Goal: Information Seeking & Learning: Check status

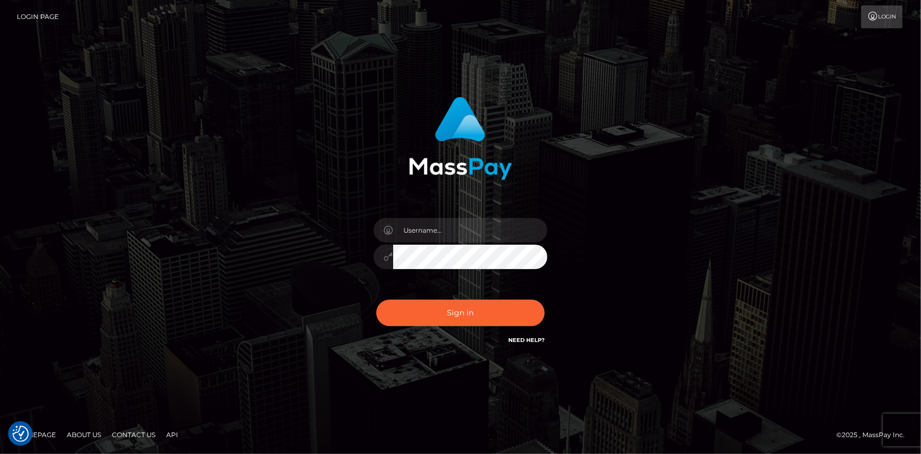
checkbox input "true"
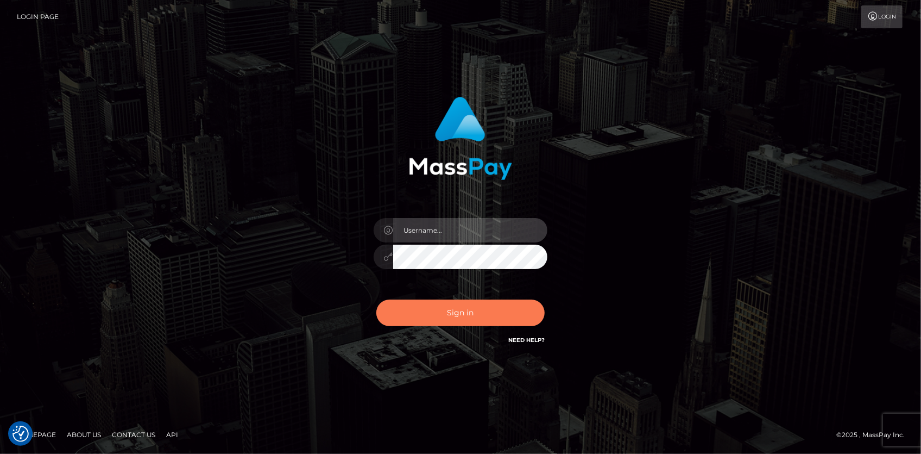
type input "Eduard Gavrilescu"
click at [450, 305] on button "Sign in" at bounding box center [460, 312] width 168 height 27
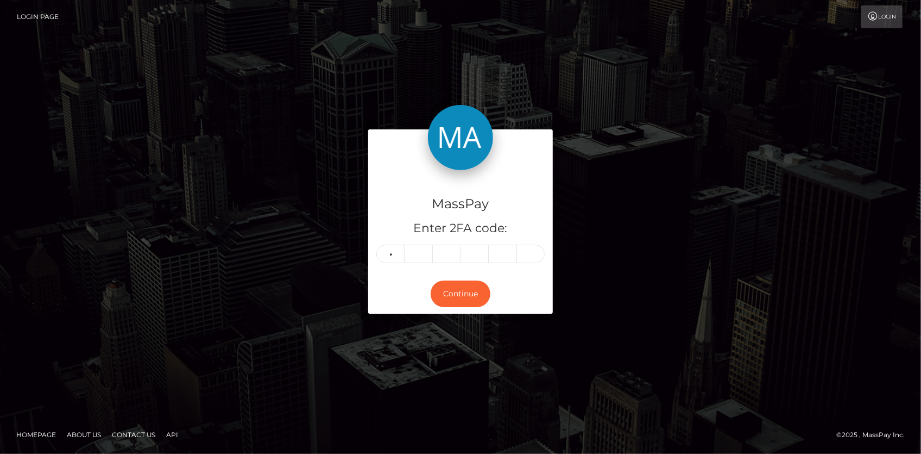
type input "8"
type input "2"
type input "9"
type input "3"
type input "1"
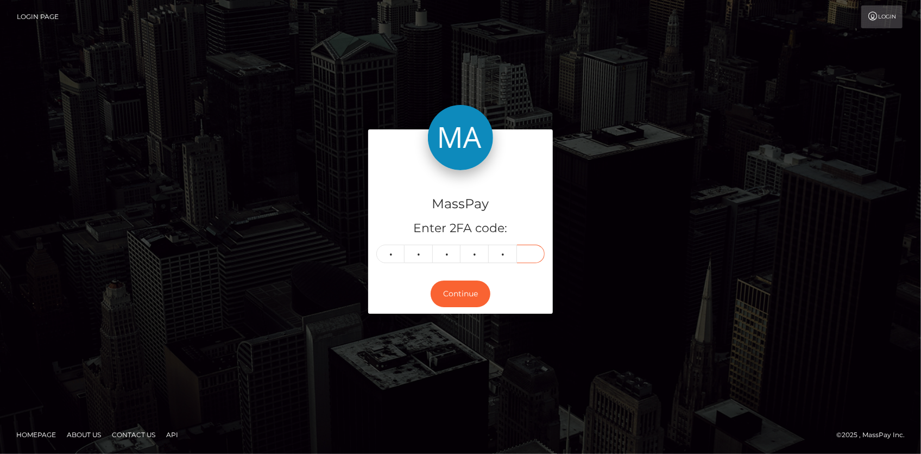
type input "5"
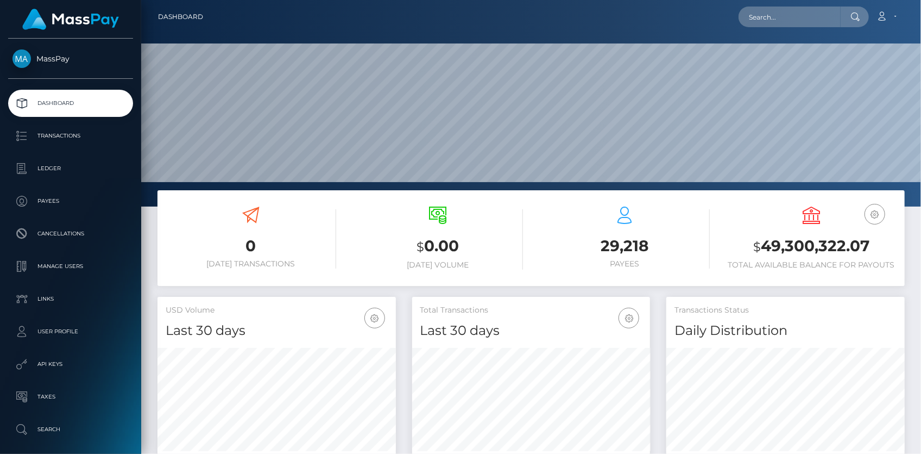
scroll to position [192, 238]
click at [793, 27] on div "Loading... Loading... Account Edit Profile Logout" at bounding box center [558, 16] width 693 height 23
click at [788, 20] on input "text" at bounding box center [790, 17] width 102 height 21
paste input "639405726808158208"
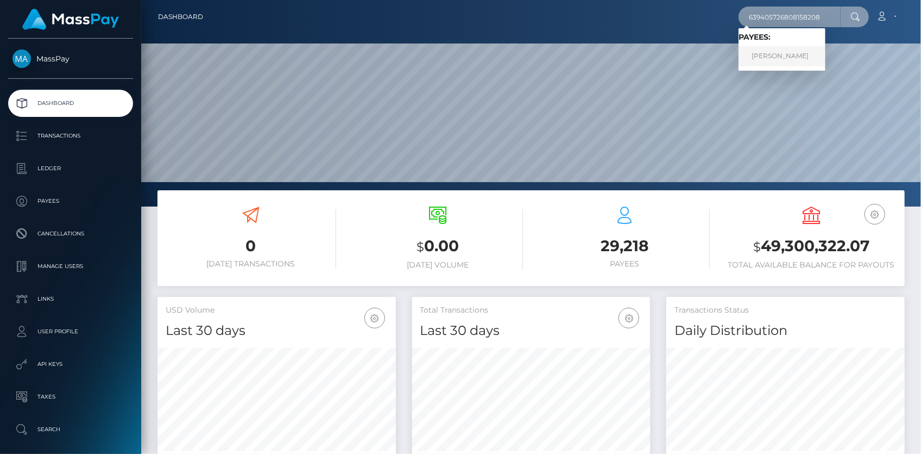
type input "639405726808158208"
click at [770, 58] on link "Laisha Figueroa" at bounding box center [782, 56] width 87 height 20
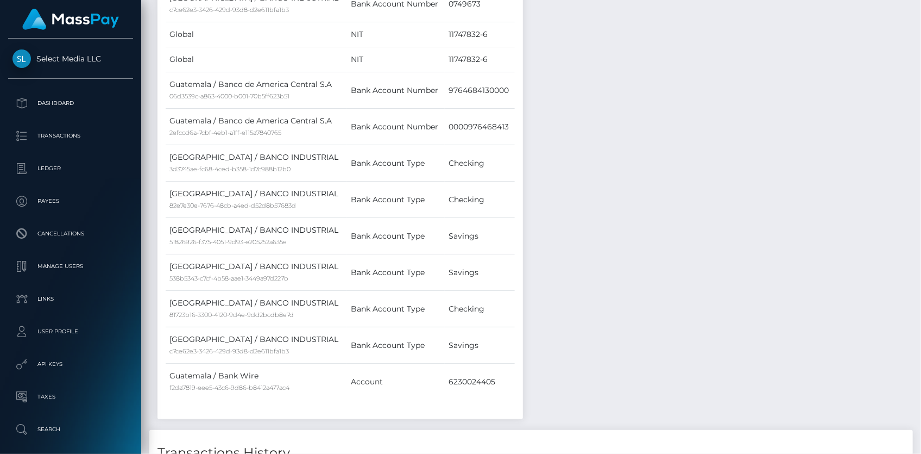
scroll to position [974, 0]
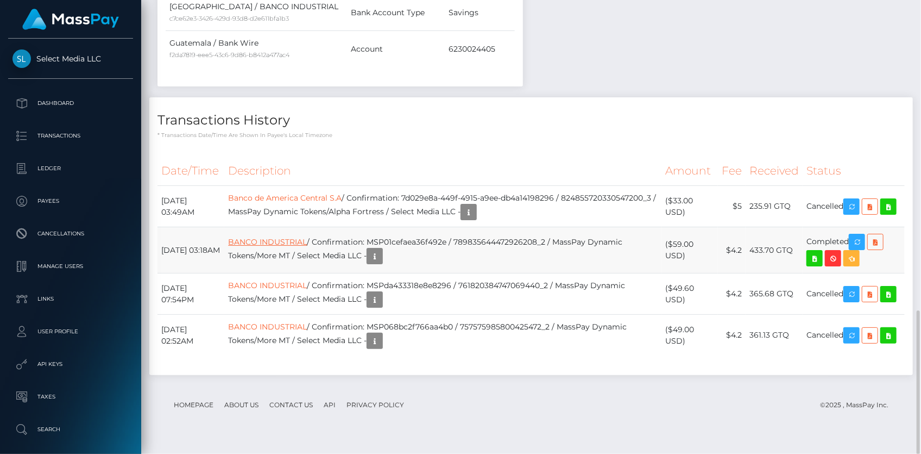
click at [287, 246] on link "BANCO INDUSTRIAL" at bounding box center [267, 242] width 79 height 10
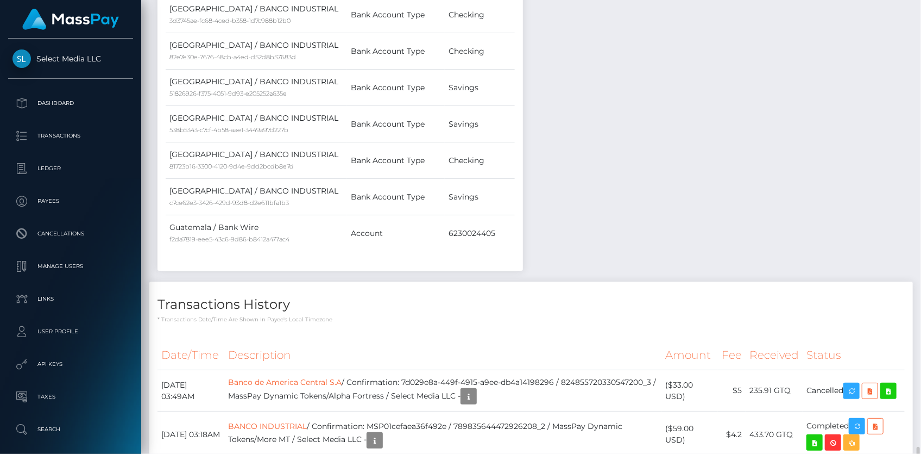
scroll to position [938, 0]
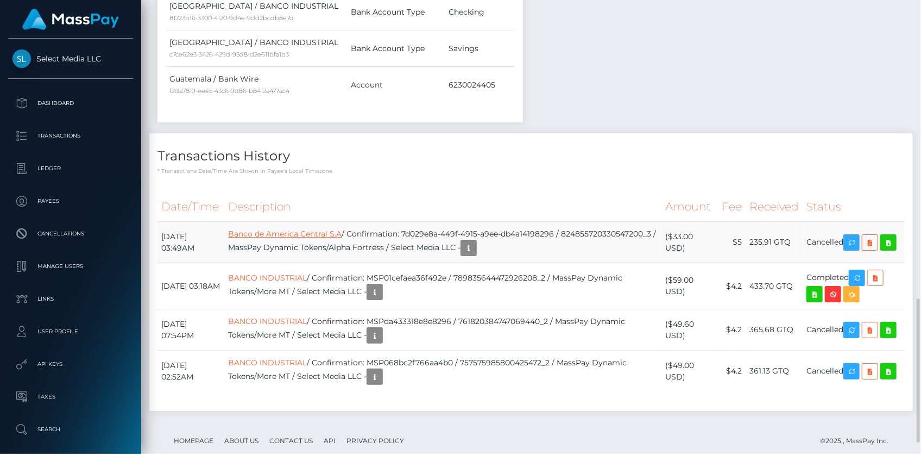
click at [325, 233] on link "Banco de America Central S.A" at bounding box center [285, 234] width 114 height 10
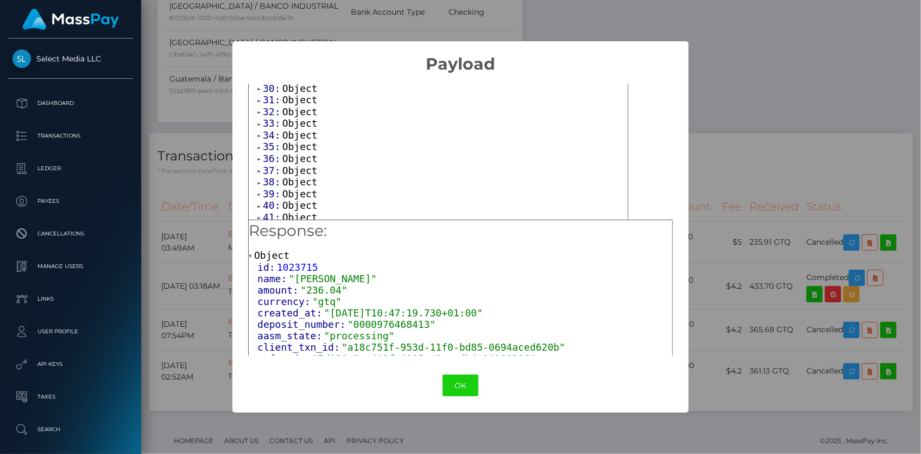
scroll to position [422, 0]
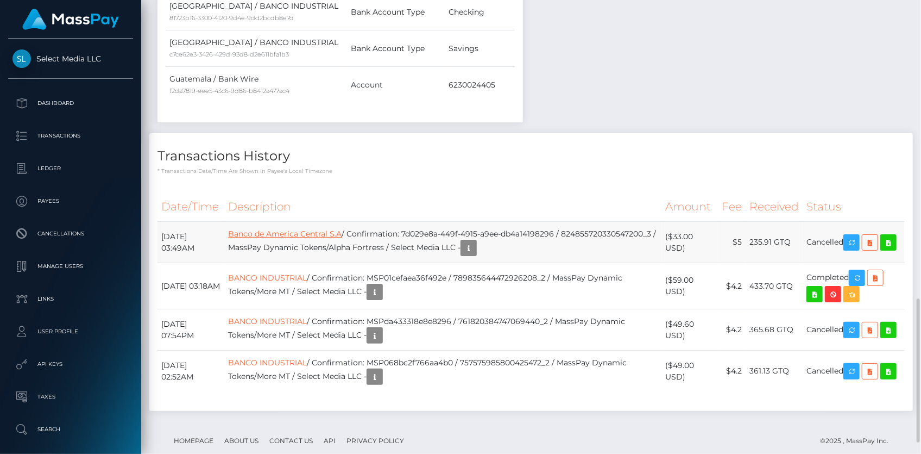
click at [310, 237] on link "Banco de America Central S.A" at bounding box center [285, 234] width 114 height 10
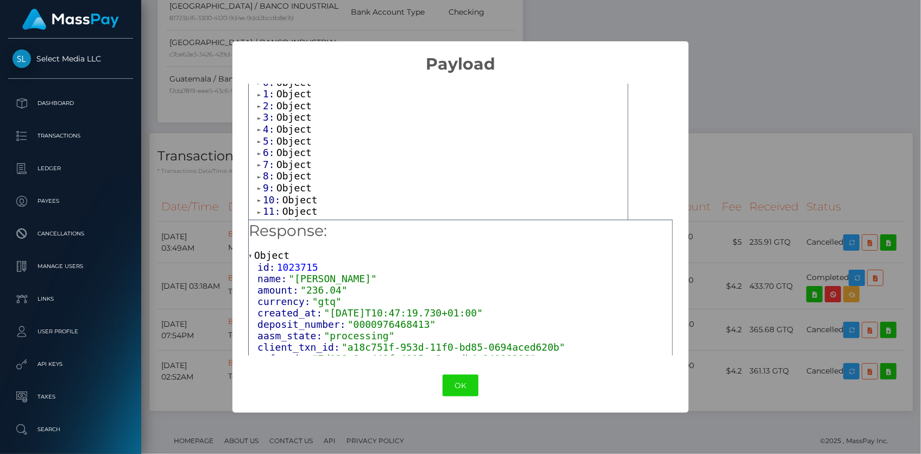
scroll to position [0, 0]
click at [289, 128] on span "Object" at bounding box center [293, 130] width 35 height 11
click at [300, 164] on span "Object" at bounding box center [293, 165] width 35 height 11
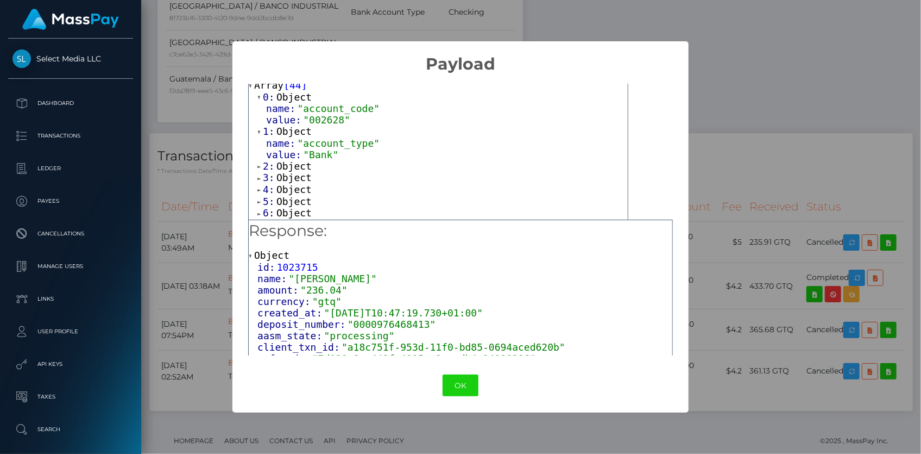
scroll to position [49, 0]
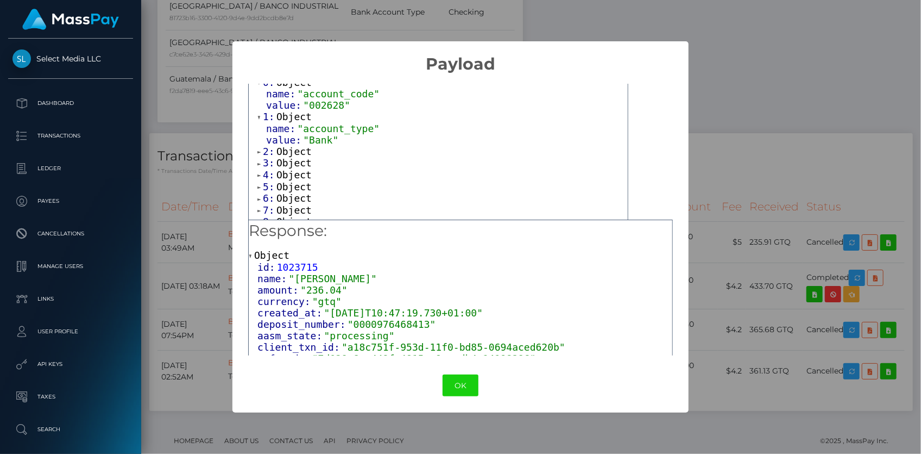
click at [294, 149] on span "Object" at bounding box center [293, 151] width 35 height 11
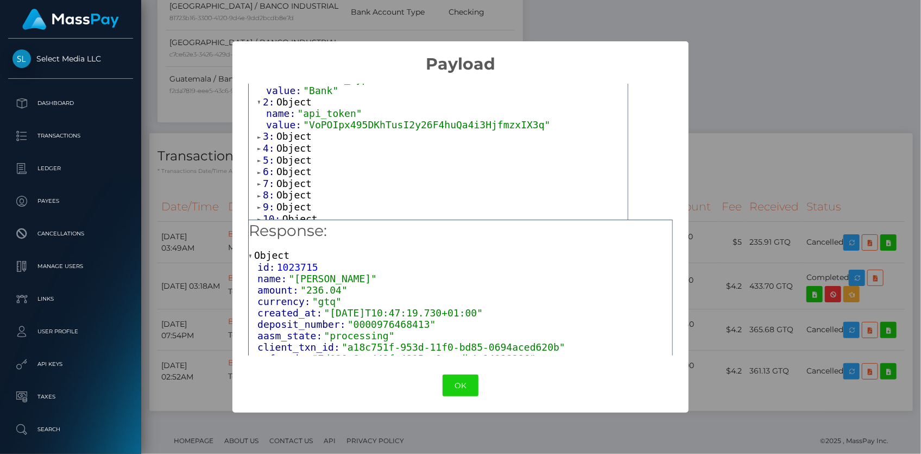
click at [293, 136] on span "Object" at bounding box center [293, 135] width 35 height 11
click at [294, 171] on span "Object" at bounding box center [293, 170] width 35 height 11
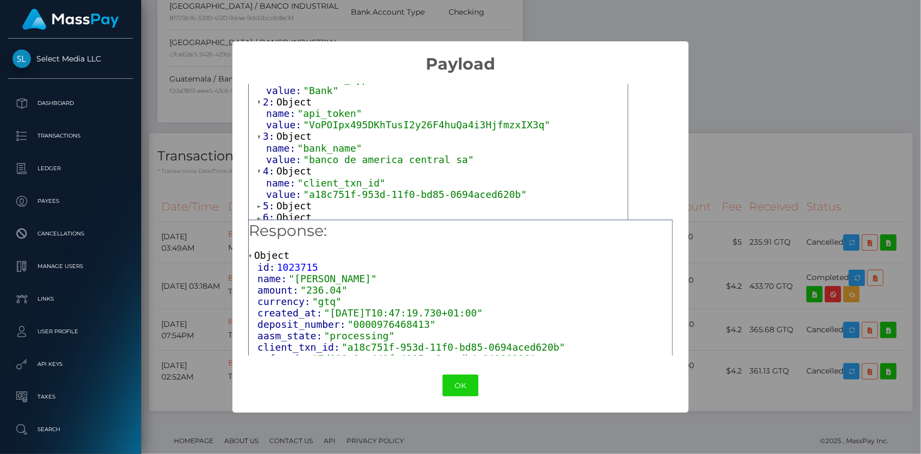
scroll to position [148, 0]
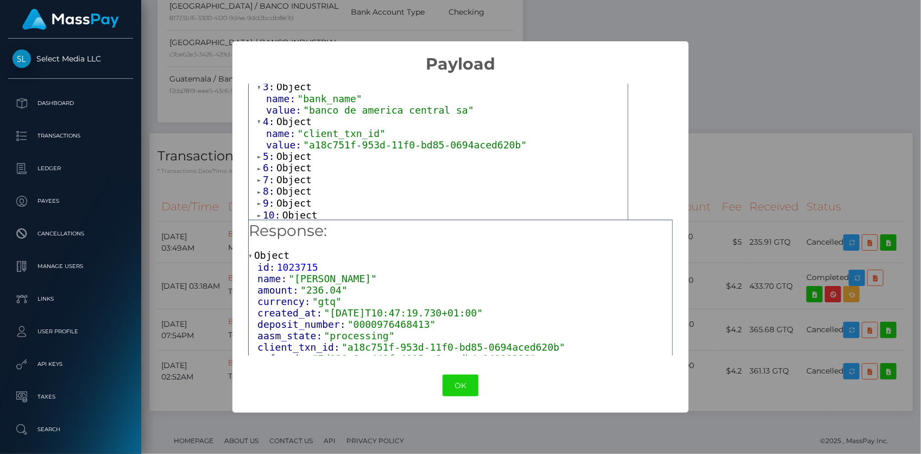
click at [290, 157] on span "Object" at bounding box center [293, 155] width 35 height 11
click at [286, 185] on div "0: Object name: "account_code" value: "002628" 1: Object name: "account_type" v…" at bounding box center [438, 304] width 379 height 653
click at [286, 187] on span "Object" at bounding box center [293, 190] width 35 height 11
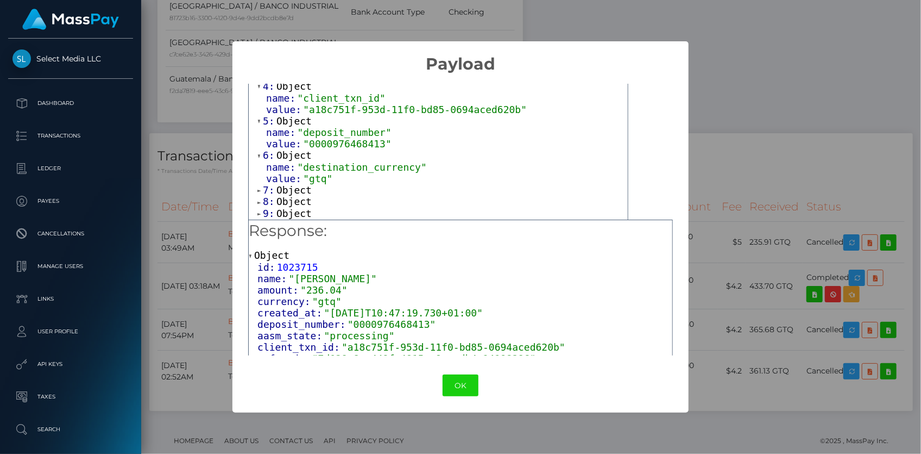
scroll to position [197, 0]
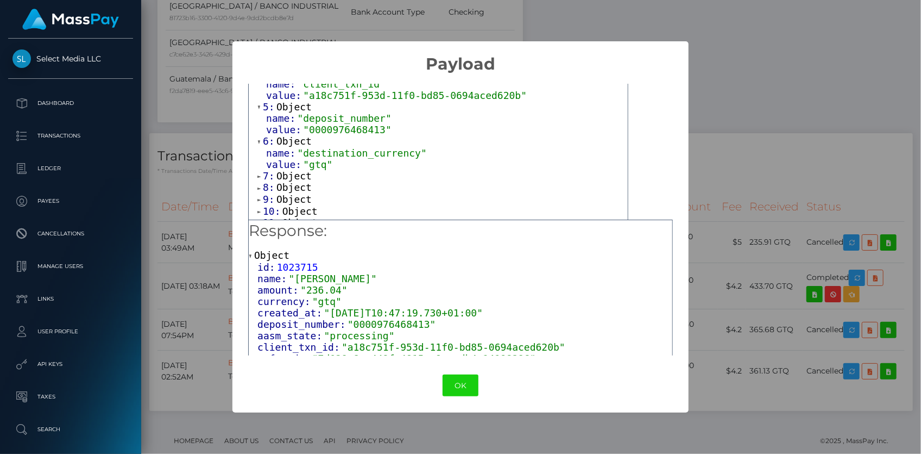
click at [302, 172] on span "Object" at bounding box center [293, 175] width 35 height 11
click at [316, 165] on span ""gtq"" at bounding box center [317, 164] width 29 height 11
copy span "gtq"
click at [224, 10] on div "× Payload Output: Array [ 44 ] 0: Object name: "account_code" value: "002628" 1…" at bounding box center [460, 227] width 921 height 454
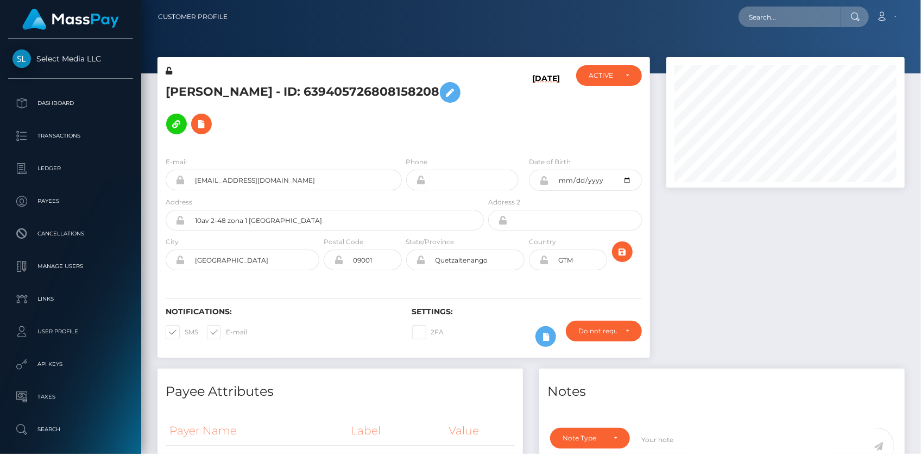
scroll to position [130, 238]
click at [765, 18] on input "text" at bounding box center [790, 17] width 102 height 21
paste input "poact_uvw8z5RpvHuI"
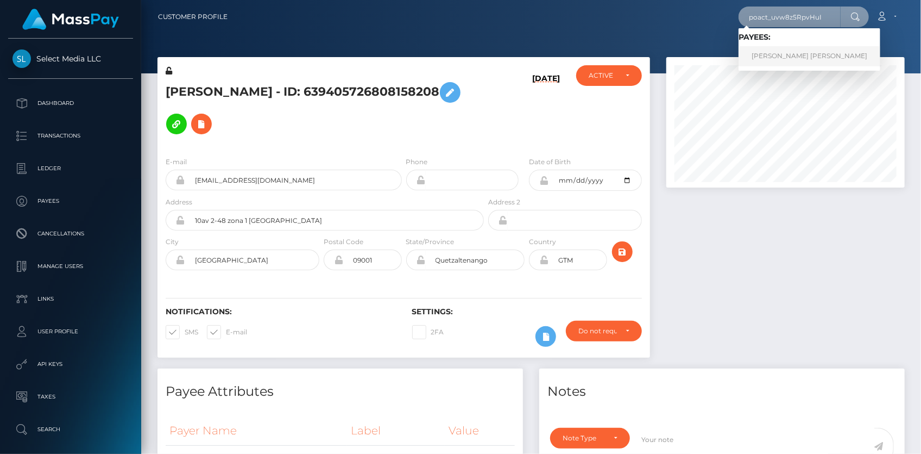
type input "poact_uvw8z5RpvHuI"
click at [770, 55] on link "AARON TYLER BLEE" at bounding box center [810, 56] width 142 height 20
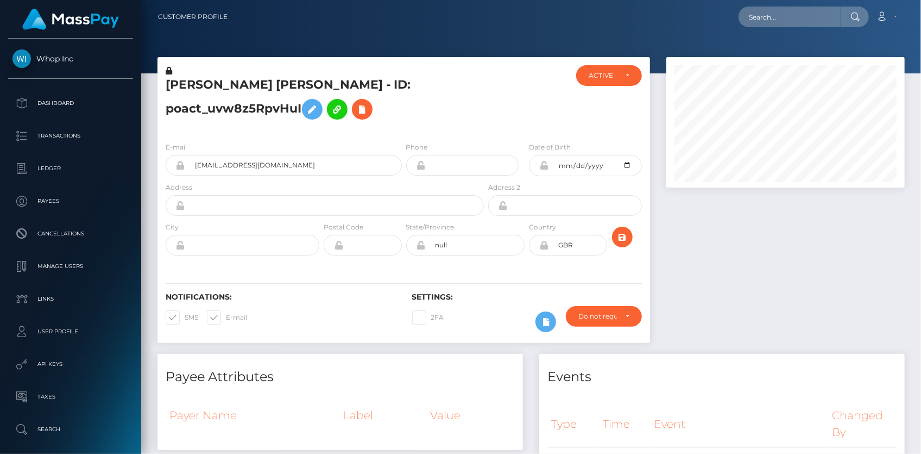
scroll to position [130, 238]
click at [240, 77] on h5 "[PERSON_NAME] [PERSON_NAME] - ID: poact_uvw8z5RpvHuI" at bounding box center [322, 101] width 312 height 48
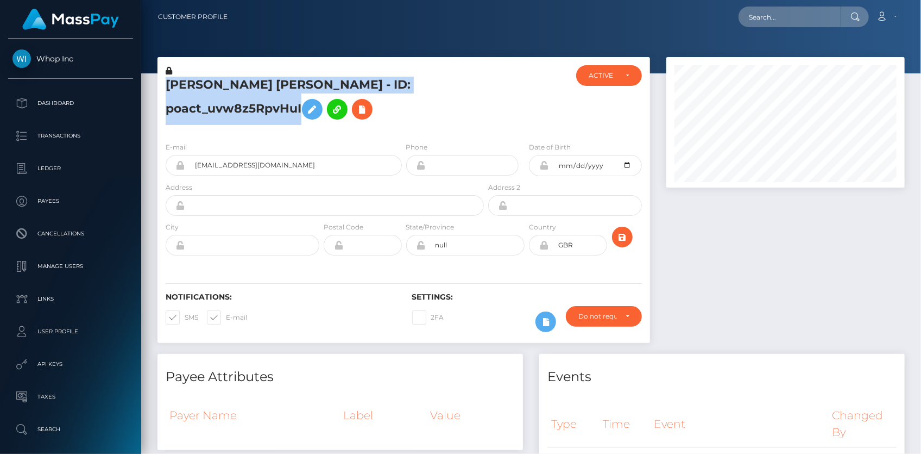
click at [240, 77] on h5 "[PERSON_NAME] [PERSON_NAME] - ID: poact_uvw8z5RpvHuI" at bounding box center [322, 101] width 312 height 48
copy h5 "[PERSON_NAME] [PERSON_NAME] - ID: poact_uvw8z5RpvHuI"
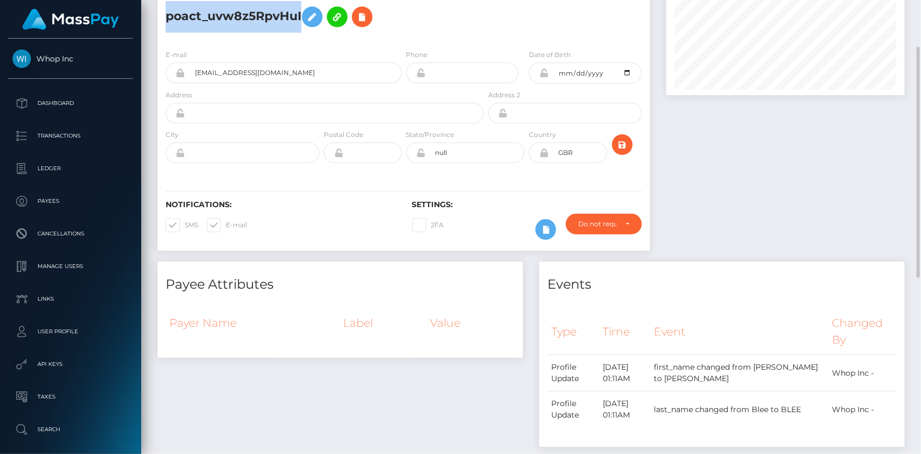
scroll to position [0, 0]
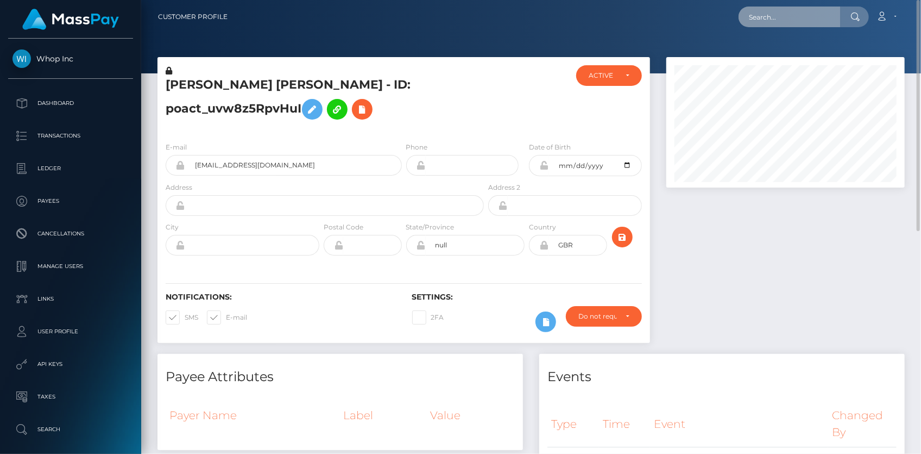
click at [763, 16] on input "text" at bounding box center [790, 17] width 102 height 21
paste input "MSPd5191526df7c27a"
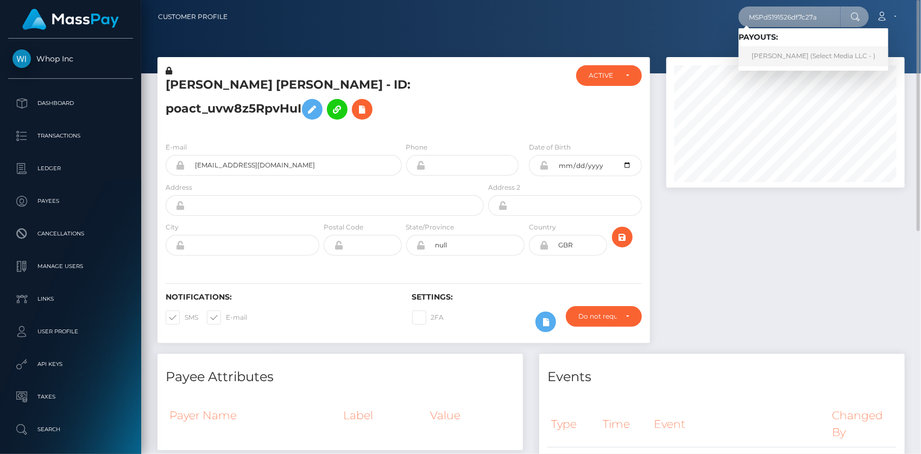
type input "MSPd5191526df7c27a"
click at [768, 58] on link "[PERSON_NAME] (Select Media LLC - )" at bounding box center [814, 56] width 150 height 20
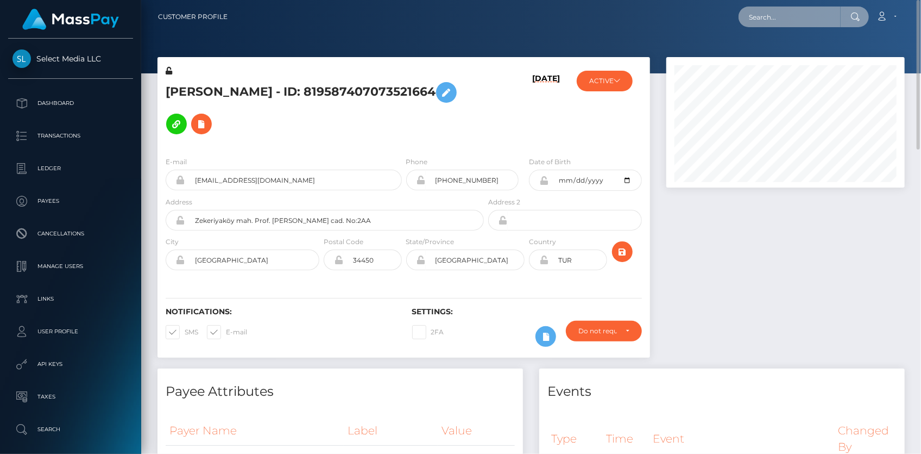
click at [782, 22] on input "text" at bounding box center [790, 17] width 102 height 21
paste input "MSP361cc09a79547c2"
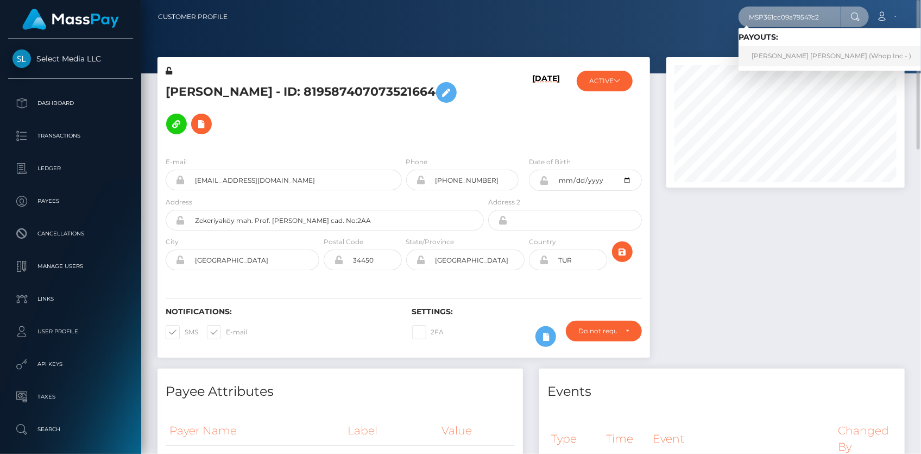
type input "MSP361cc09a79547c2"
click at [788, 51] on link "SADIA ARSHAN Ali (Whop Inc - )" at bounding box center [832, 56] width 186 height 20
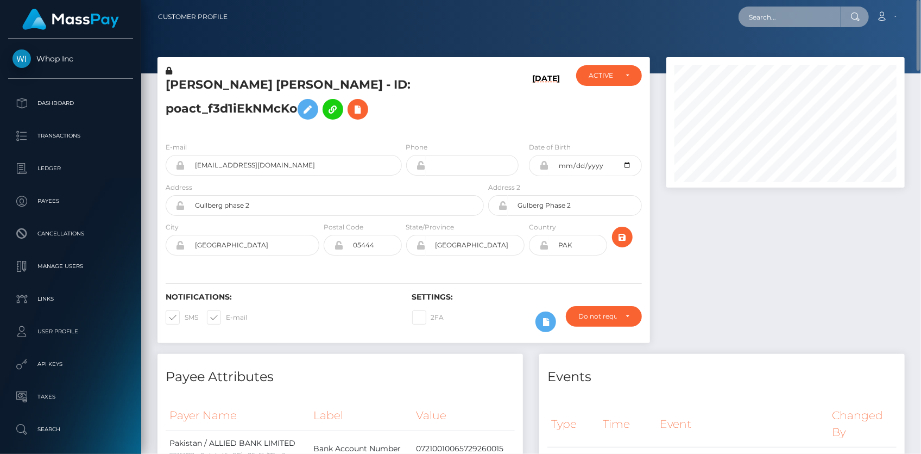
click at [815, 25] on input "text" at bounding box center [790, 17] width 102 height 21
paste input "MSP06b77558442d4f0"
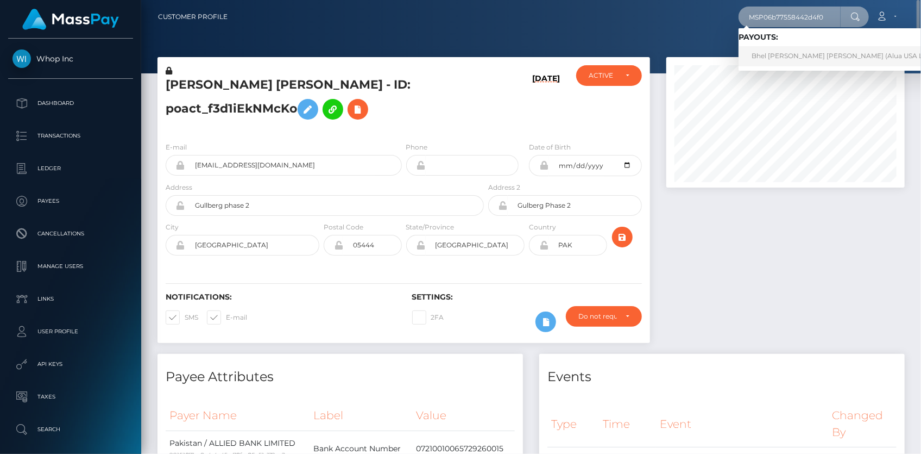
type input "MSP06b77558442d4f0"
click at [783, 52] on link "Bhel Marcon Esguerra (Alua USA Limited - )" at bounding box center [852, 56] width 227 height 20
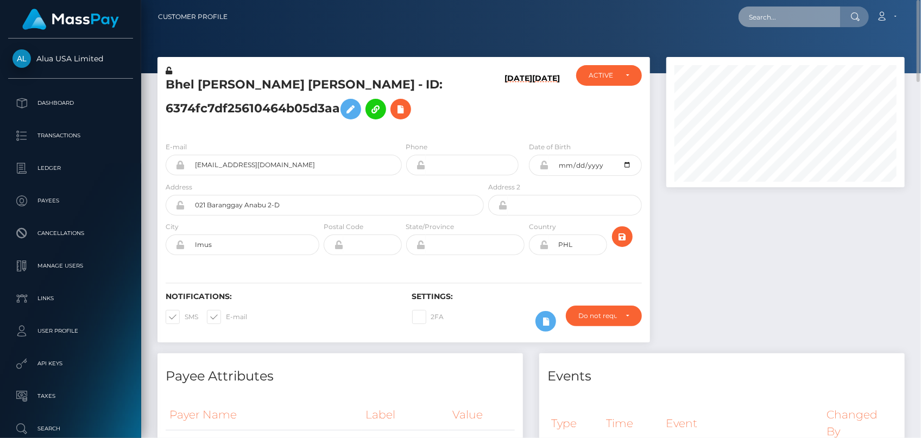
drag, startPoint x: 812, startPoint y: 36, endPoint x: 802, endPoint y: 11, distance: 26.3
click at [802, 11] on input "text" at bounding box center [790, 17] width 102 height 21
paste input "MSP7b2acd1abed5a7f"
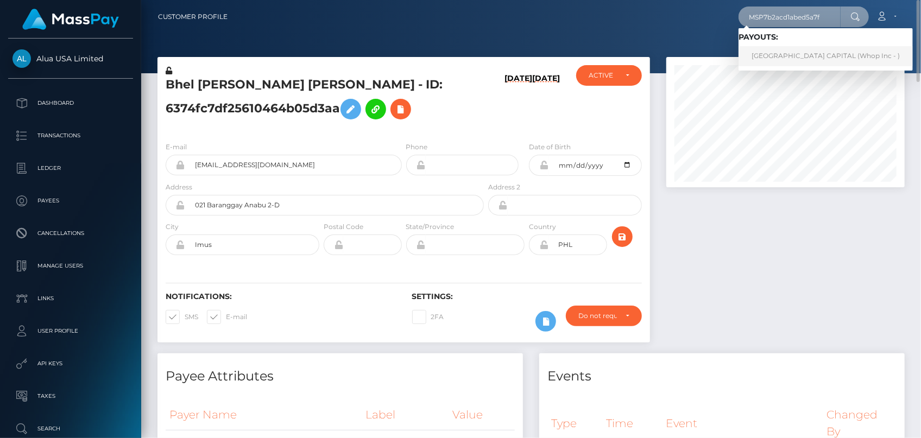
type input "MSP7b2acd1abed5a7f"
click at [775, 53] on link "JESDA CAPITAL (Whop Inc - )" at bounding box center [826, 56] width 174 height 20
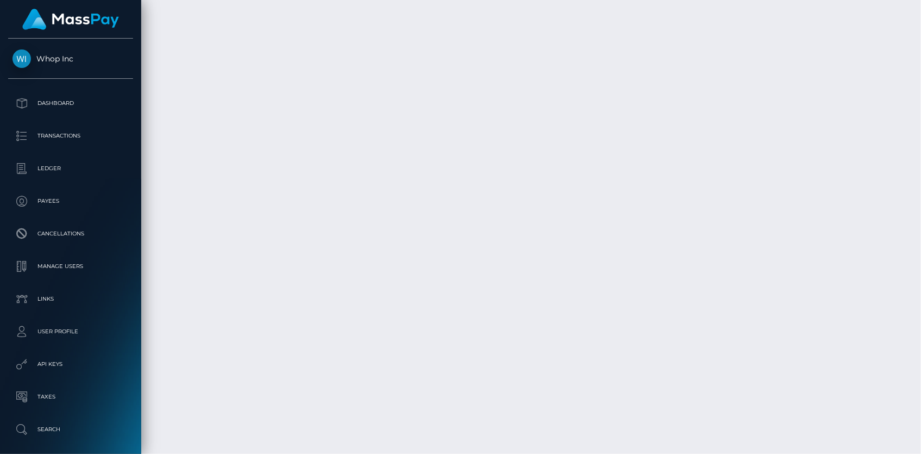
scroll to position [130, 238]
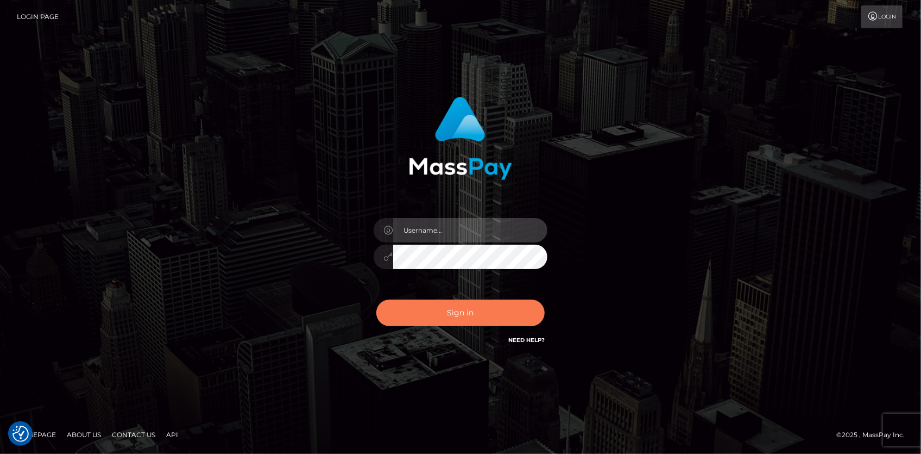
type input "[PERSON_NAME]"
click at [457, 313] on button "Sign in" at bounding box center [460, 312] width 168 height 27
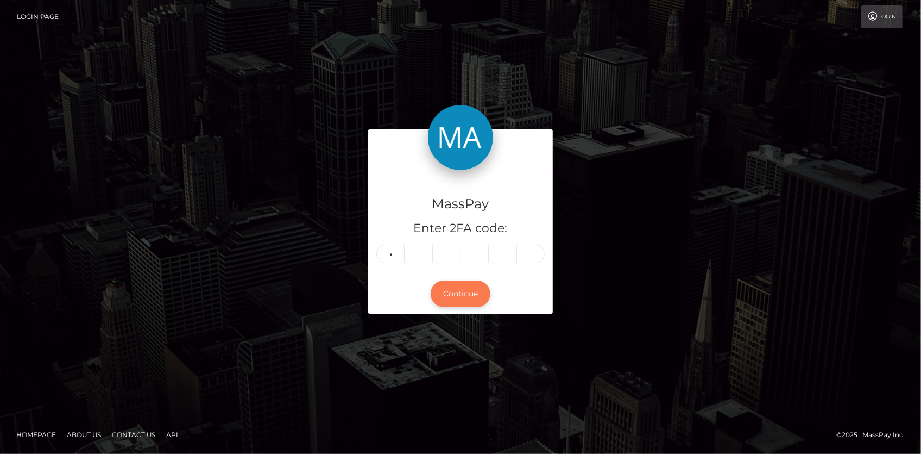
type input "0"
type input "5"
type input "9"
type input "2"
type input "9"
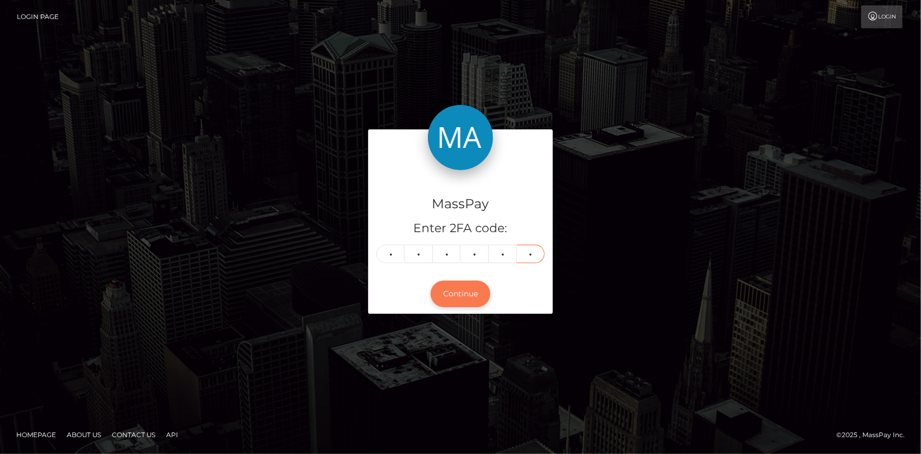
type input "5"
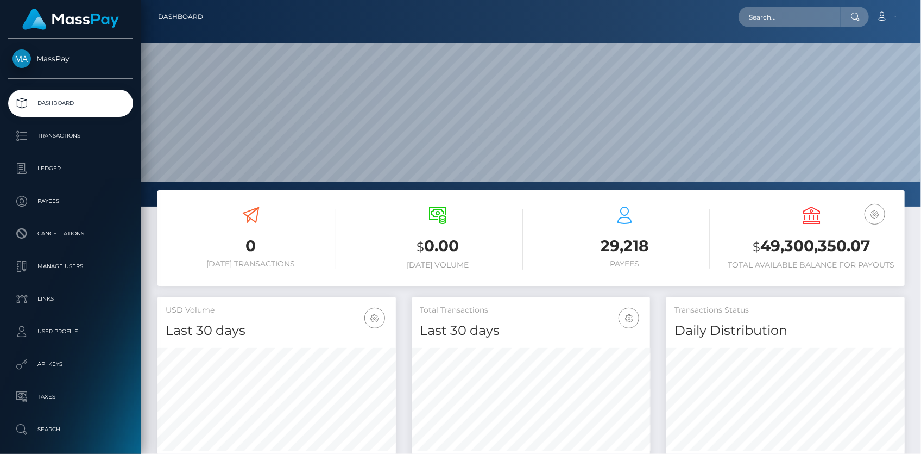
scroll to position [192, 238]
click at [741, 31] on nav "Dashboard Loading... Loading... Account Edit Profile" at bounding box center [531, 17] width 780 height 34
click at [765, 16] on input "text" at bounding box center [790, 17] width 102 height 21
paste input "WKOXLUK7JbkMr8W"
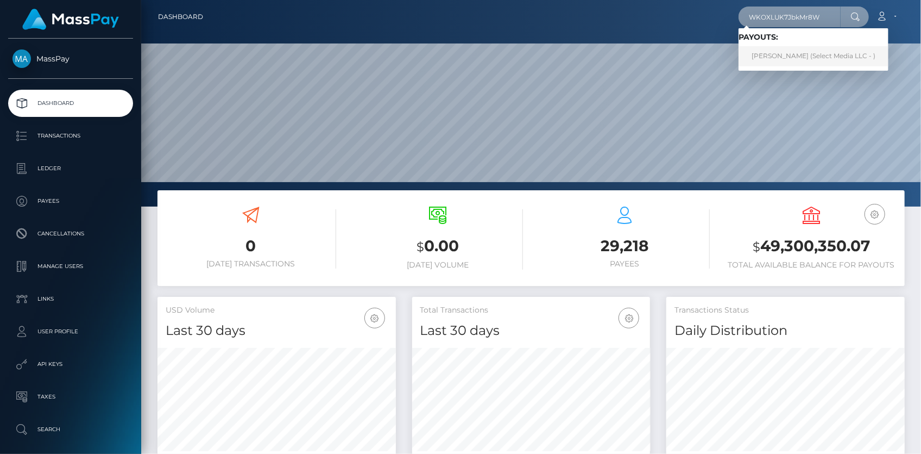
type input "WKOXLUK7JbkMr8W"
click at [775, 49] on link "Robin Aileen Klassen (Select Media LLC - )" at bounding box center [814, 56] width 150 height 20
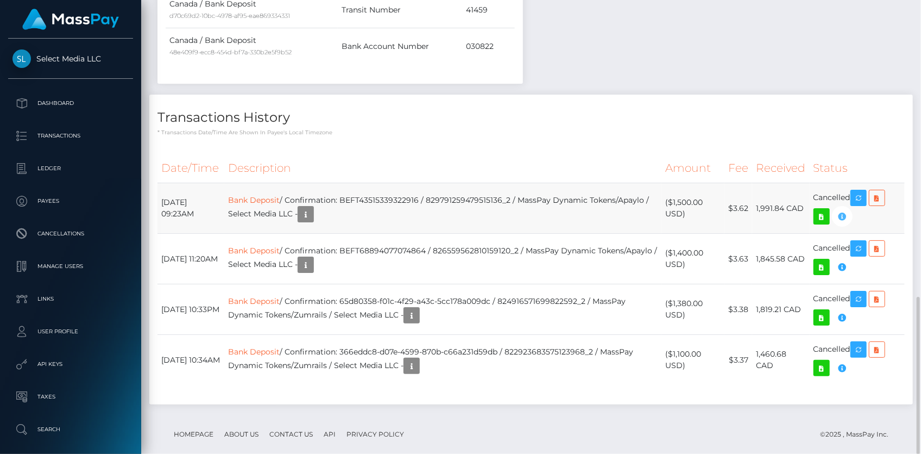
scroll to position [130, 238]
click at [280, 195] on link "Bank Deposit" at bounding box center [254, 200] width 52 height 10
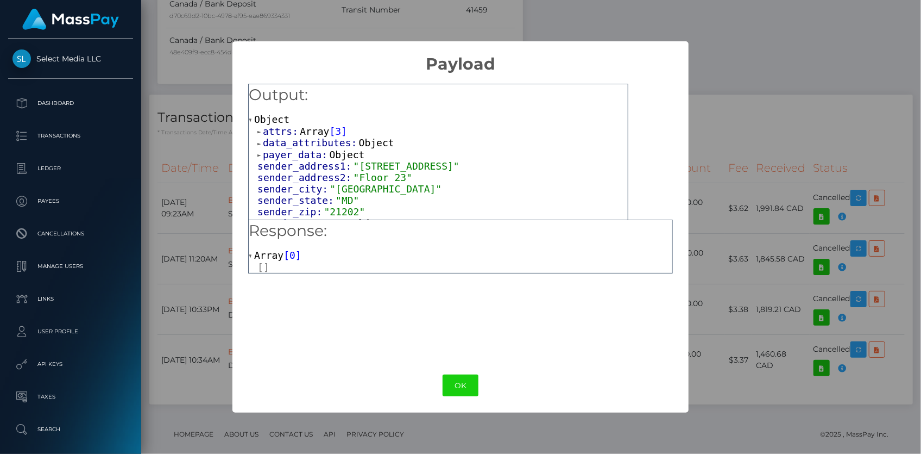
click at [295, 134] on span "attrs:" at bounding box center [281, 130] width 37 height 11
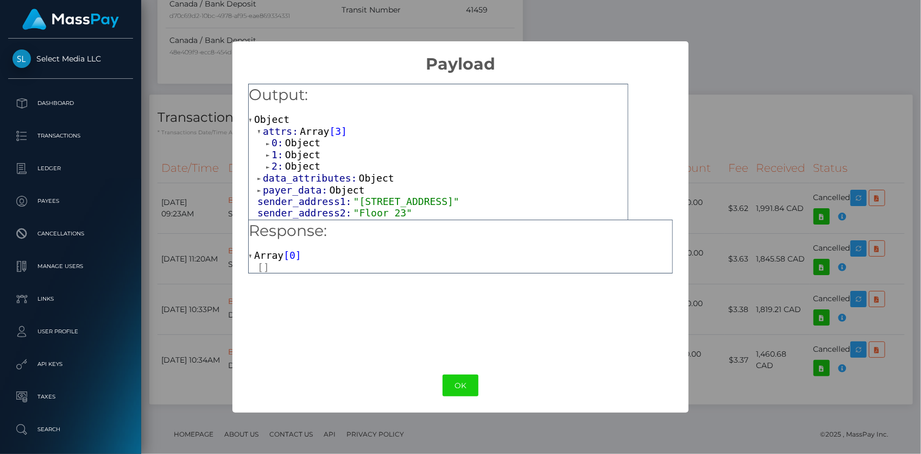
click at [299, 164] on span "Object" at bounding box center [302, 165] width 35 height 11
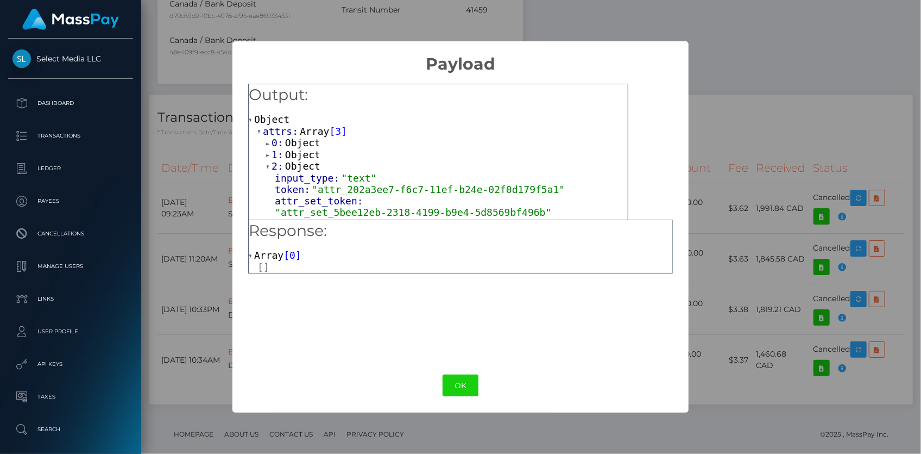
click at [299, 154] on span "Object" at bounding box center [302, 154] width 35 height 11
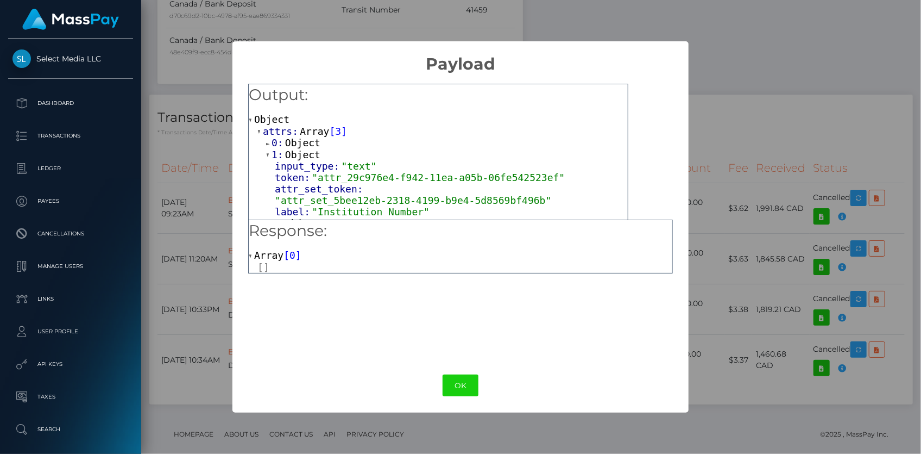
click at [300, 141] on span "Object" at bounding box center [302, 142] width 35 height 11
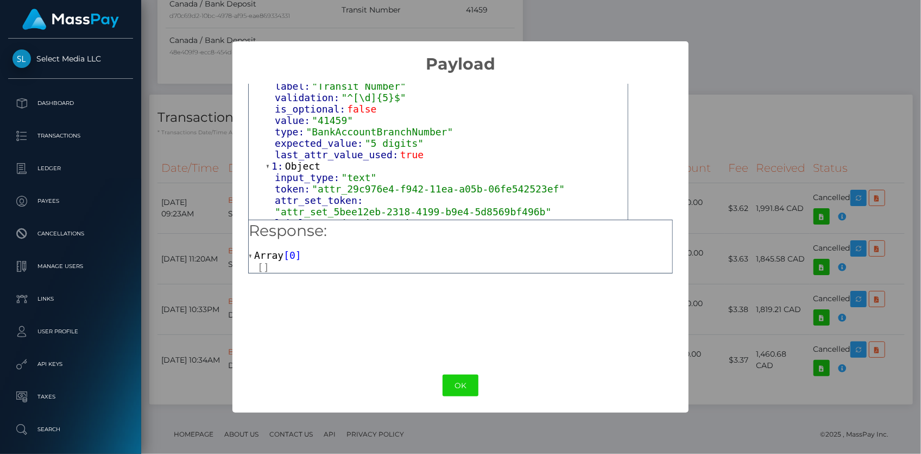
scroll to position [98, 0]
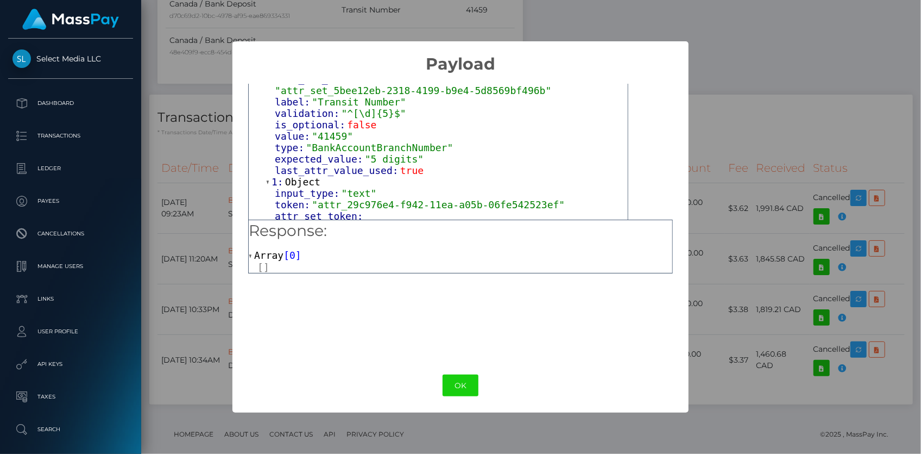
click at [782, 39] on div "× Payload Output: Object attrs: Array [ 3 ] 0: Object input_type: "text" token:…" at bounding box center [460, 227] width 921 height 454
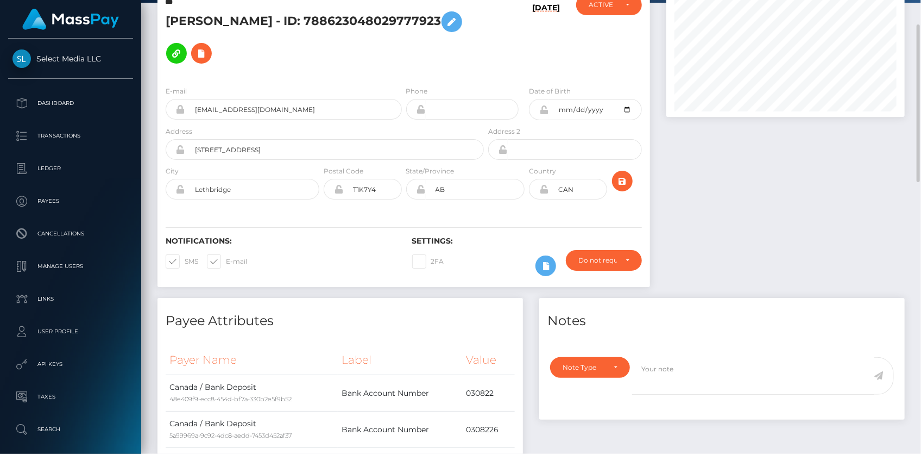
scroll to position [0, 0]
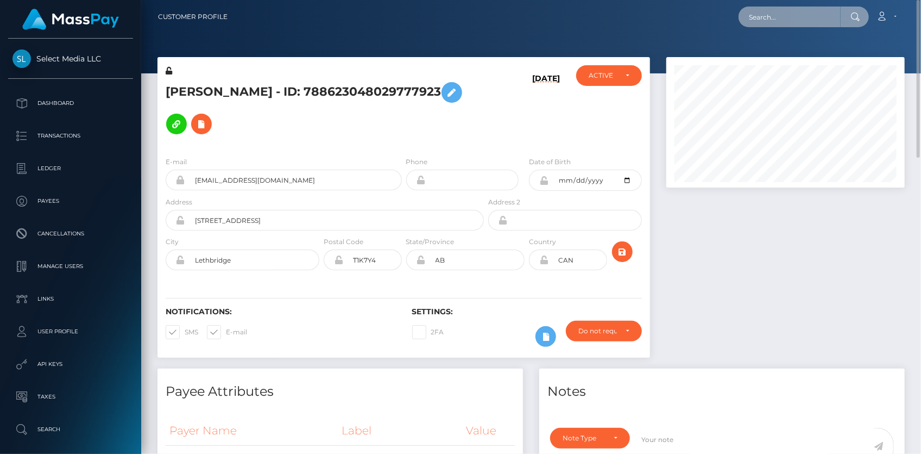
click at [756, 17] on input "text" at bounding box center [790, 17] width 102 height 21
paste input "97fdf9ec-9515-11f0-bd85-0694aced620b"
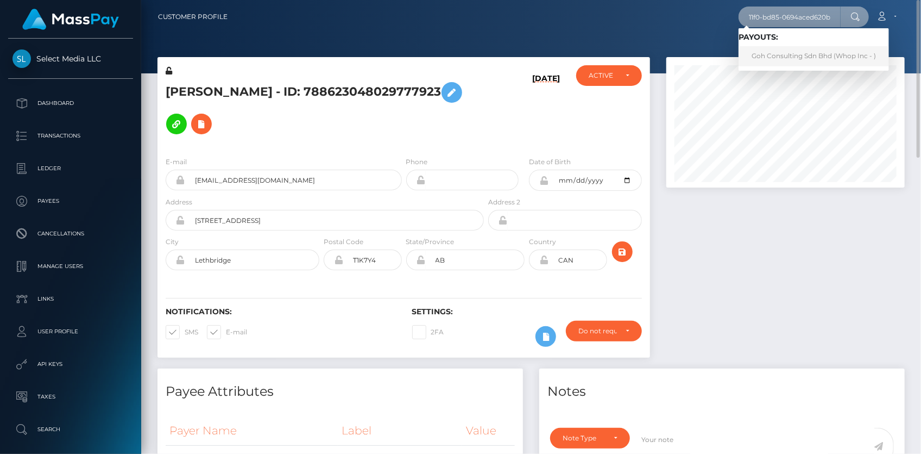
type input "97fdf9ec-9515-11f0-bd85-0694aced620b"
click at [772, 54] on link "Goh Consulting Sdn Bhd (Whop Inc - )" at bounding box center [814, 56] width 150 height 20
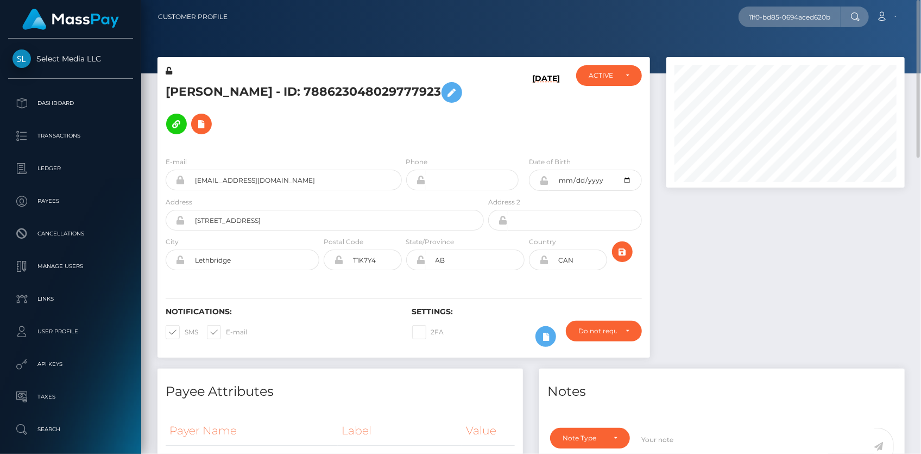
scroll to position [0, 0]
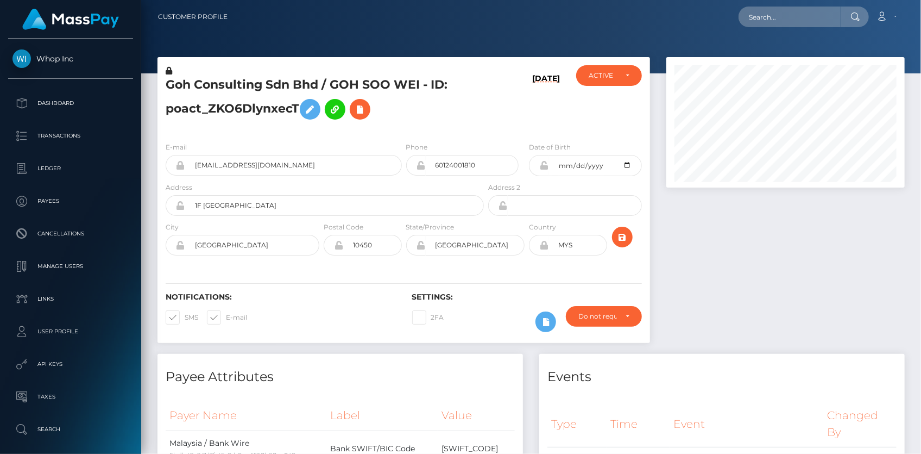
scroll to position [130, 238]
click at [256, 165] on input "[EMAIL_ADDRESS][DOMAIN_NAME]" at bounding box center [293, 165] width 217 height 21
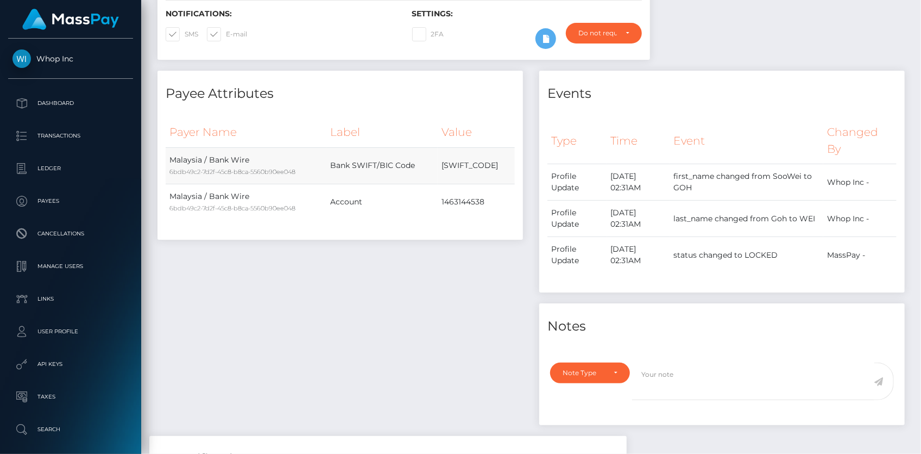
scroll to position [0, 0]
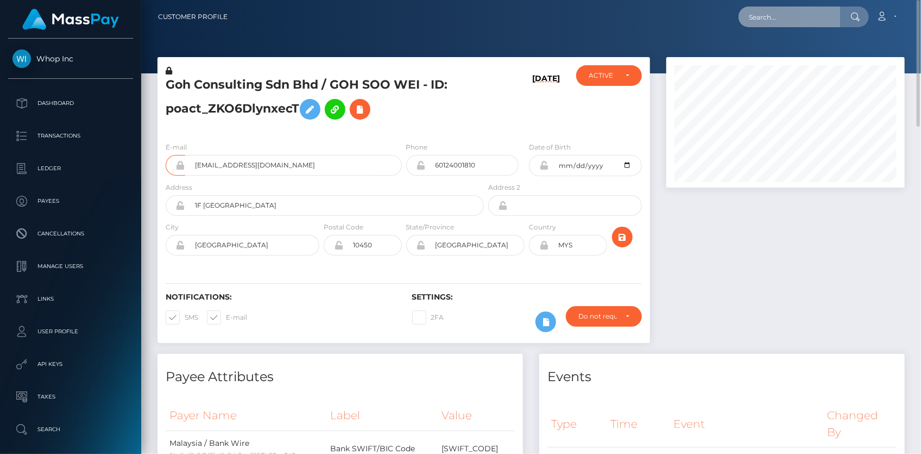
click at [777, 22] on input "text" at bounding box center [790, 17] width 102 height 21
paste input "1746fbfd-9e12-11f0-bd85-0694aced620b"
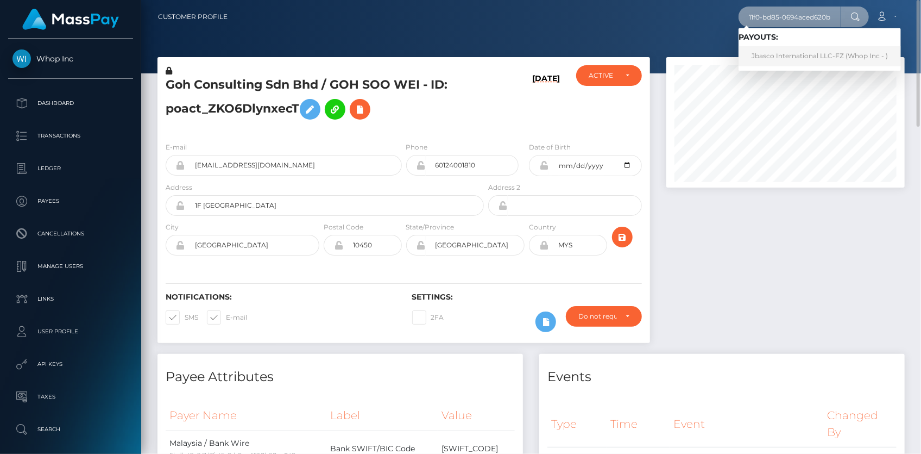
type input "1746fbfd-9e12-11f0-bd85-0694aced620b"
click at [787, 56] on link "Jbasco International LLC-FZ (Whop Inc - )" at bounding box center [820, 56] width 162 height 20
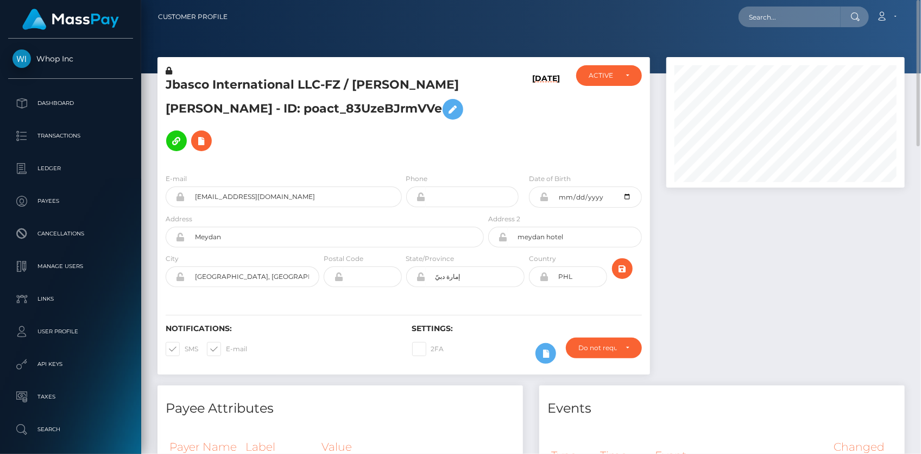
click at [225, 81] on h5 "Jbasco International LLC-FZ / JUSTIN RAFAEL DOMINGO BASCO - ID: poact_83UzeBJrm…" at bounding box center [322, 117] width 312 height 80
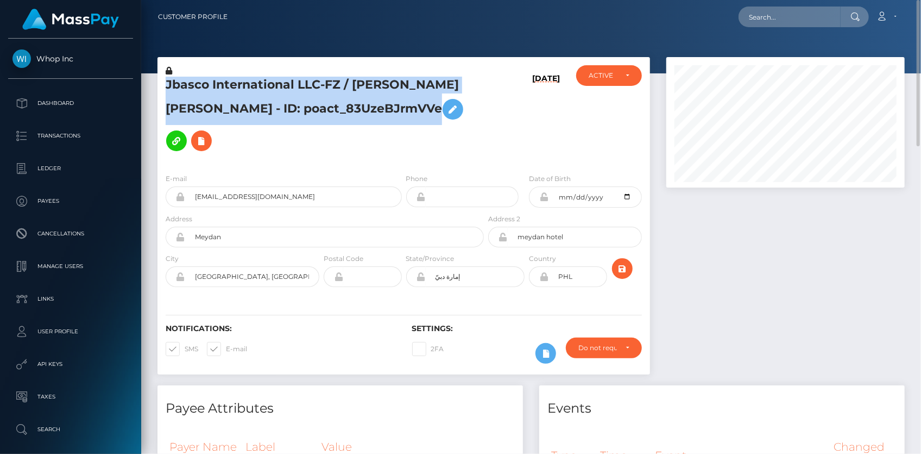
click at [225, 81] on h5 "Jbasco International LLC-FZ / JUSTIN RAFAEL DOMINGO BASCO - ID: poact_83UzeBJrm…" at bounding box center [322, 117] width 312 height 80
copy h5 "Jbasco International LLC-FZ / JUSTIN RAFAEL DOMINGO BASCO - ID: poact_83UzeBJrm…"
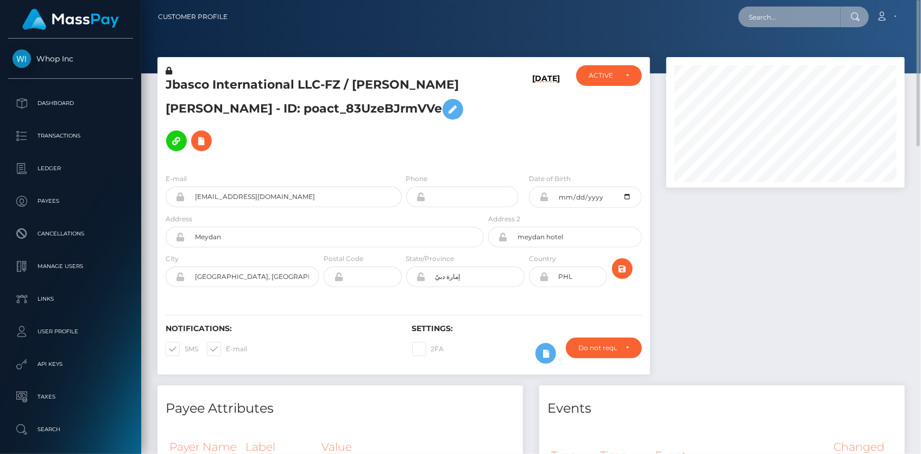
click at [765, 10] on input "text" at bounding box center [790, 17] width 102 height 21
paste input "WKOXLUK7JbkMr8W"
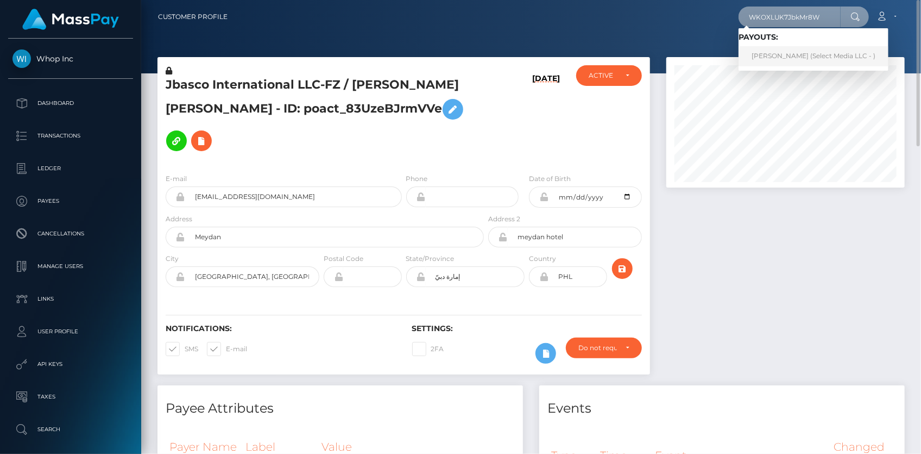
type input "WKOXLUK7JbkMr8W"
click at [782, 58] on link "Robin Aileen Klassen (Select Media LLC - )" at bounding box center [814, 56] width 150 height 20
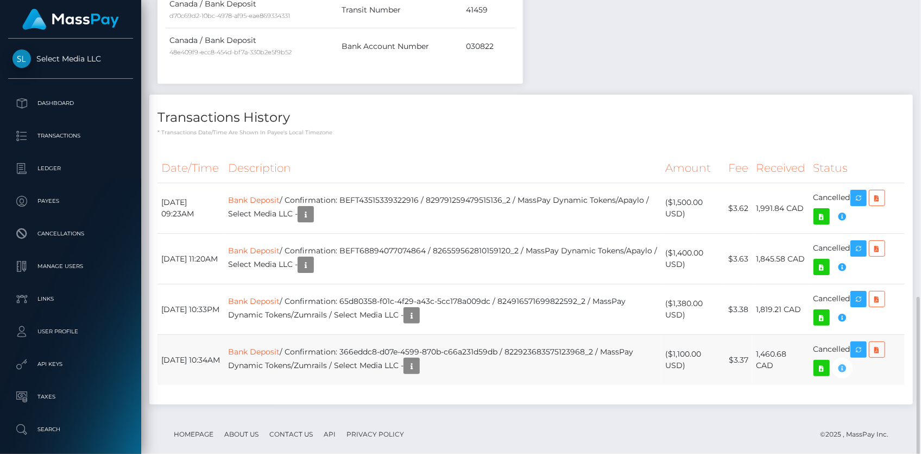
scroll to position [130, 238]
click at [846, 361] on icon "button" at bounding box center [842, 368] width 13 height 14
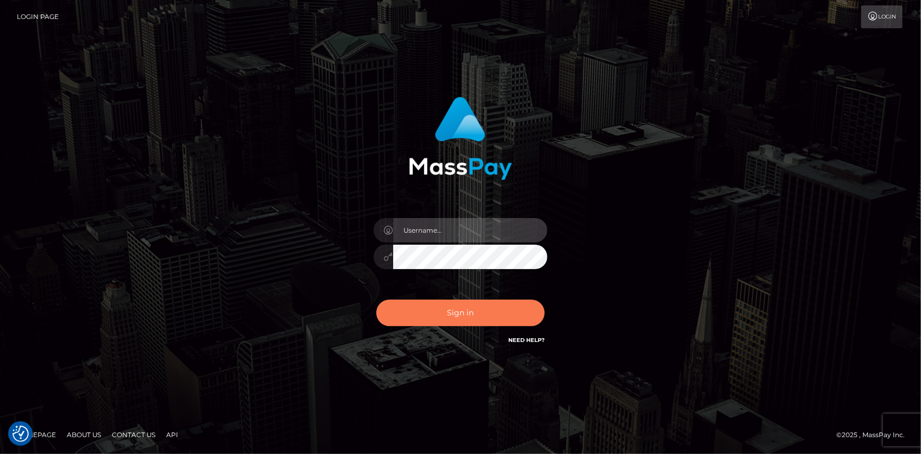
type input "Eduard Gavrilescu"
click at [432, 310] on button "Sign in" at bounding box center [460, 312] width 168 height 27
type input "[PERSON_NAME]"
click at [429, 304] on button "Sign in" at bounding box center [460, 312] width 168 height 27
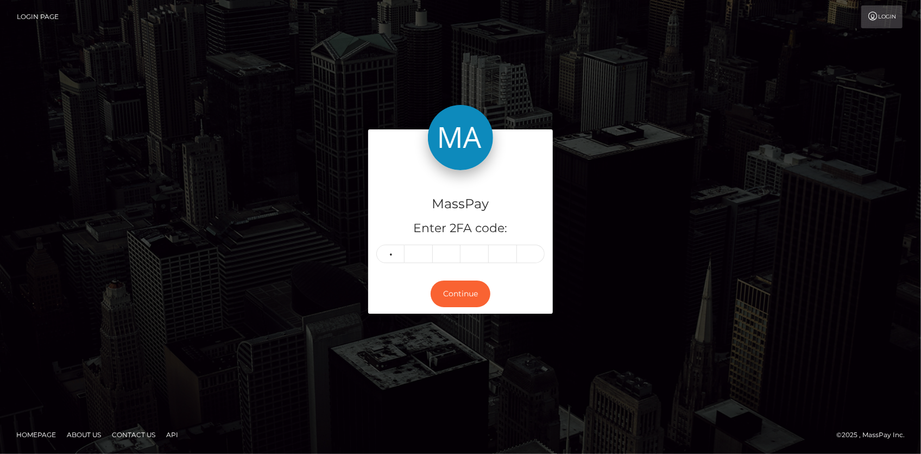
type input "6"
type input "8"
type input "6"
type input "7"
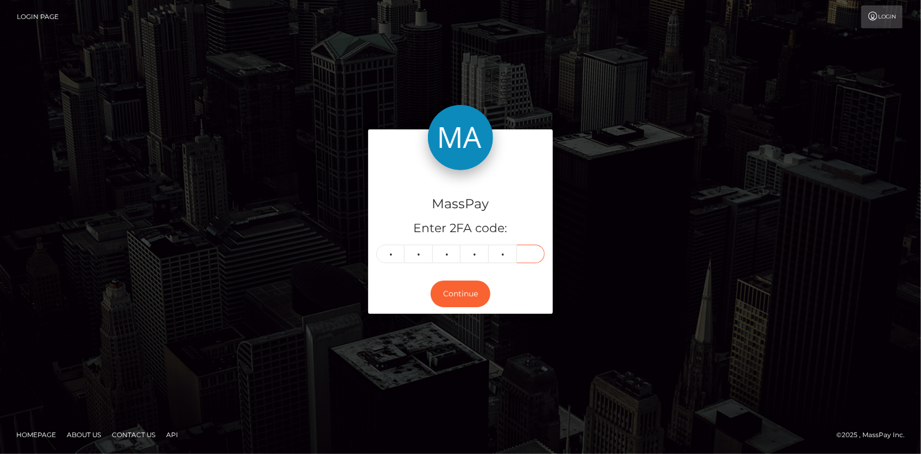
type input "0"
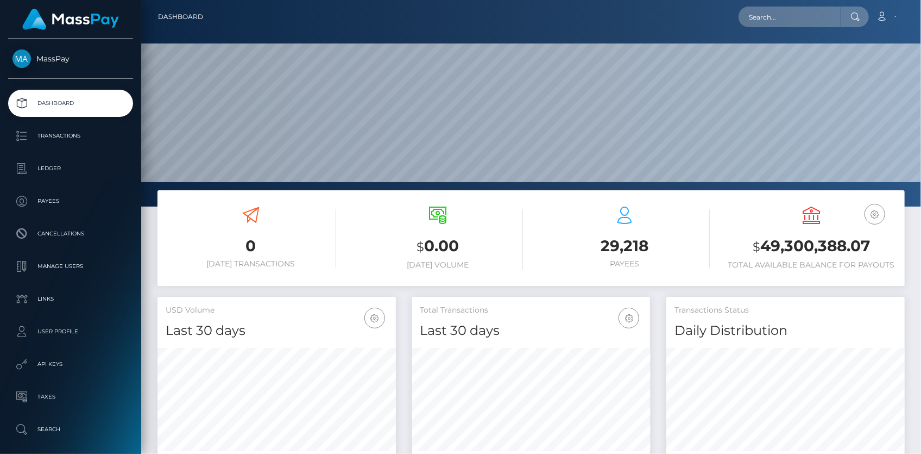
scroll to position [192, 238]
click at [761, 7] on input "text" at bounding box center [790, 17] width 102 height 21
paste input "[EMAIL_ADDRESS][DOMAIN_NAME]"
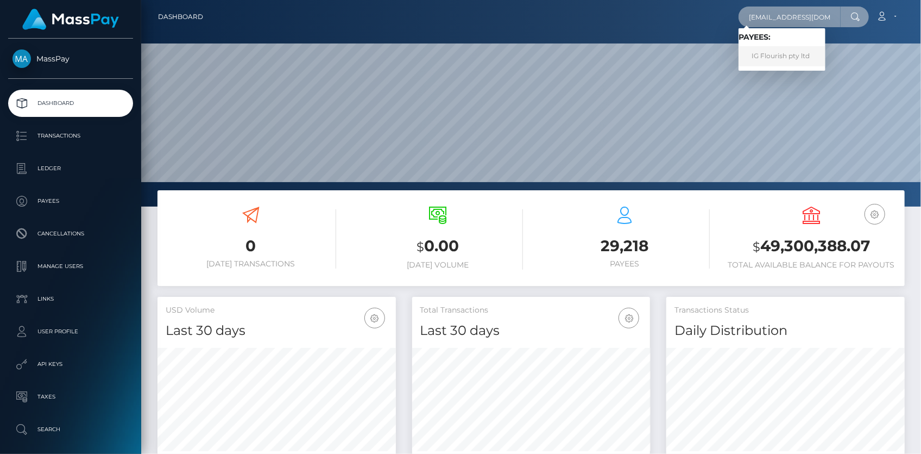
type input "[EMAIL_ADDRESS][DOMAIN_NAME]"
click at [777, 55] on link "IG Flourish pty ltd" at bounding box center [782, 56] width 87 height 20
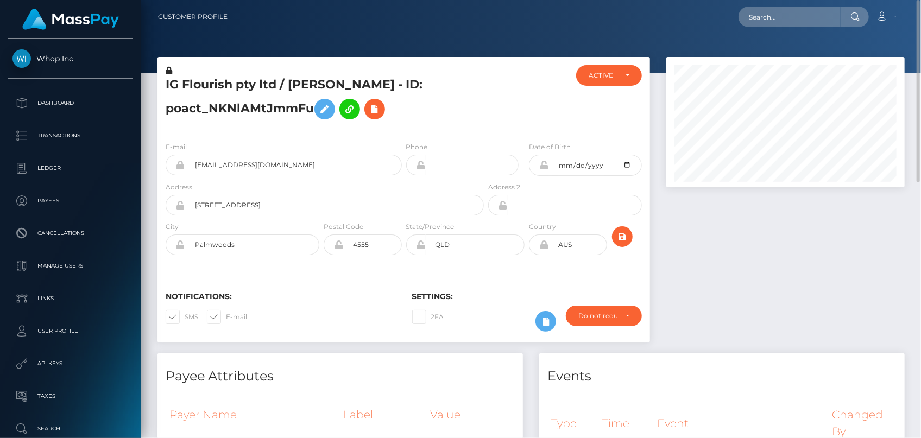
click at [759, 27] on div "Loading... Loading... Account Edit Profile Logout" at bounding box center [570, 16] width 668 height 23
click at [762, 21] on input "text" at bounding box center [790, 17] width 102 height 21
paste input "MSPc8197d4cbedcfa4"
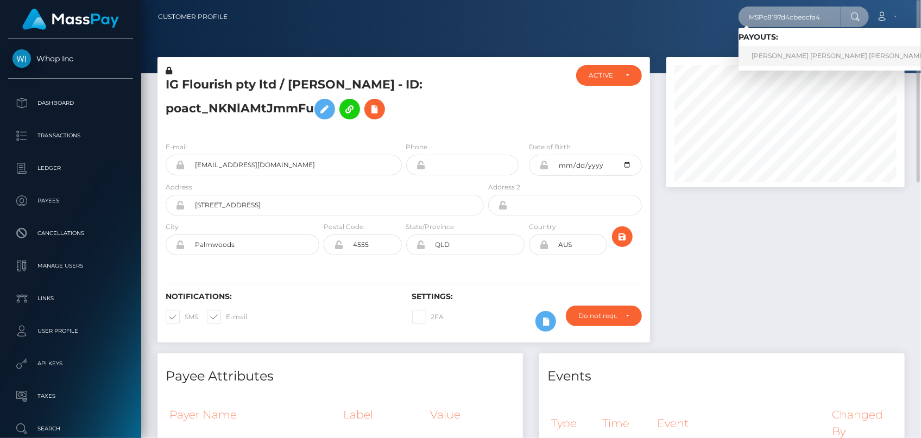
type input "MSPc8197d4cbedcfa4"
click at [784, 48] on link "SYED MUHAMMAD RAZA HAIDER Haider (Whop Inc - )" at bounding box center [861, 56] width 244 height 20
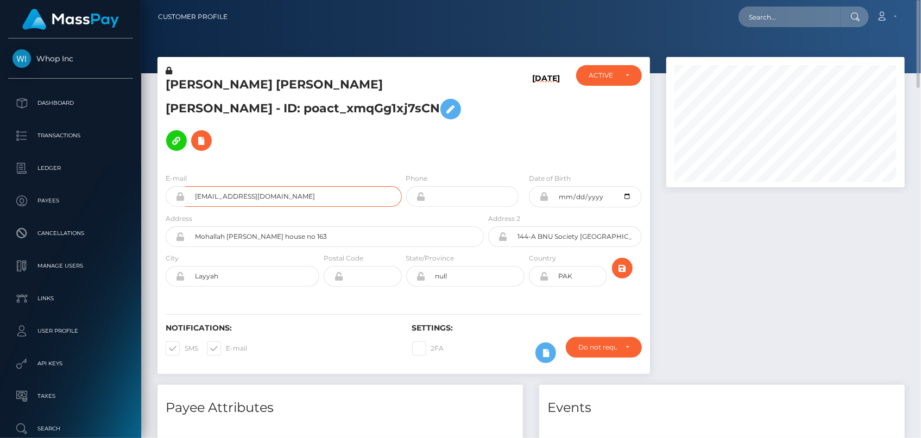
click at [238, 186] on input "[EMAIL_ADDRESS][DOMAIN_NAME]" at bounding box center [293, 196] width 217 height 21
click at [238, 186] on input "shadowhehe70@gmail.com" at bounding box center [293, 196] width 217 height 21
click at [764, 10] on div "Loading... Loading..." at bounding box center [804, 17] width 130 height 21
click at [765, 11] on input "text" at bounding box center [790, 17] width 102 height 21
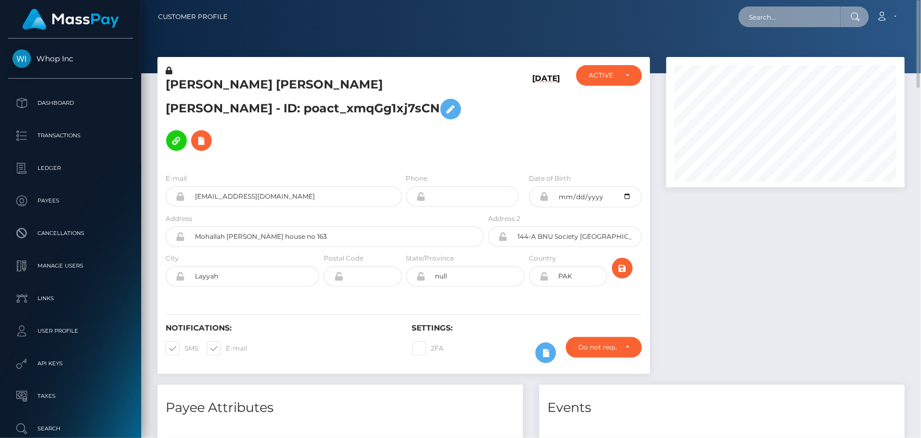
paste input "pout_WXDra7aDVR1TL"
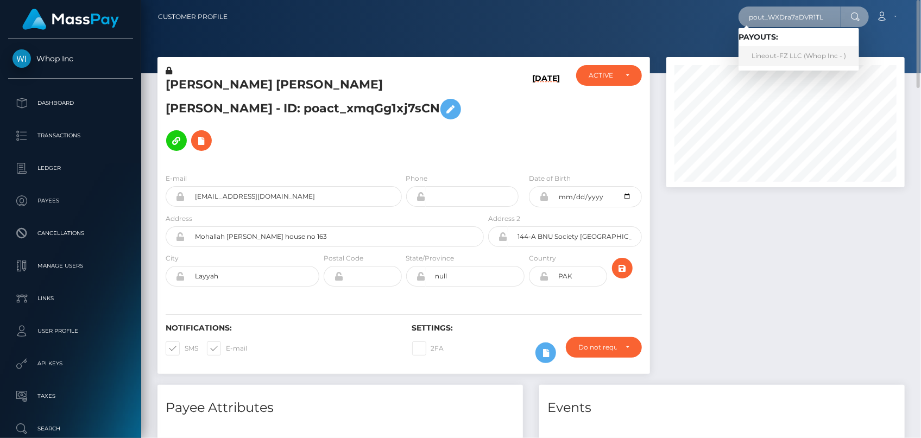
type input "pout_WXDra7aDVR1TL"
click at [782, 55] on link "Lineout-FZ LLC (Whop Inc - )" at bounding box center [799, 56] width 121 height 20
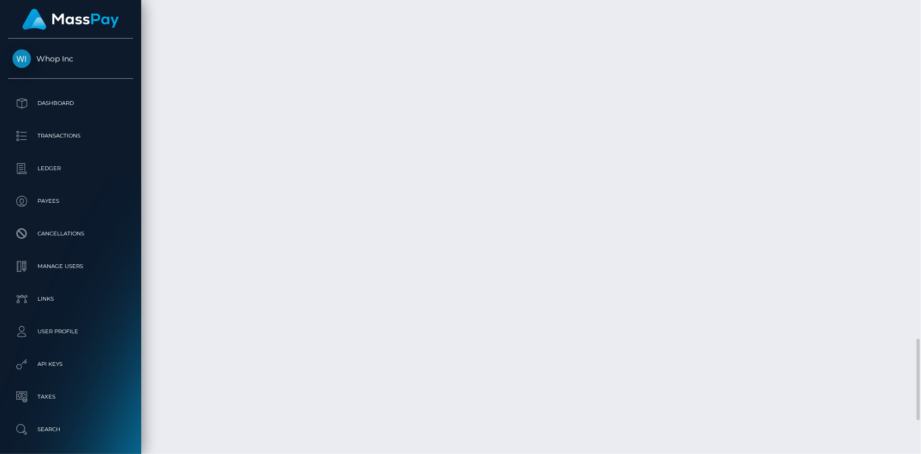
scroll to position [2066, 0]
copy td "RQVJRxe44pUeqp03mg3c1d"
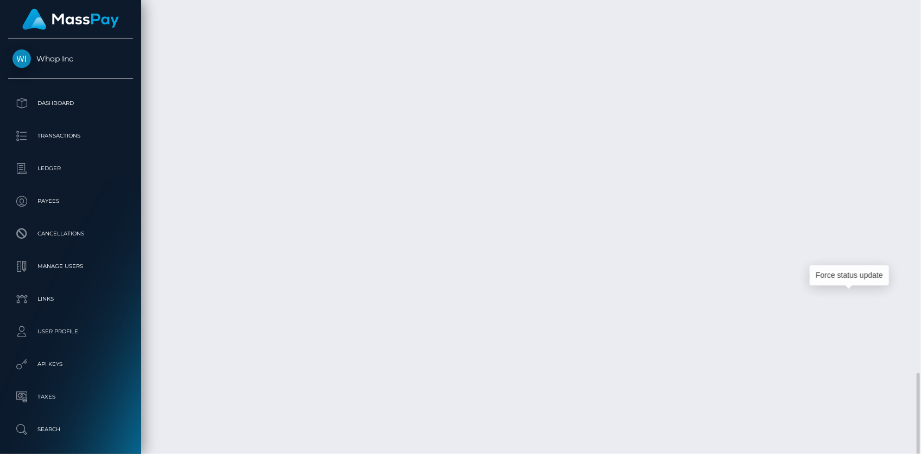
copy td "RQVJRxe44pUeqp03mg3c1d"
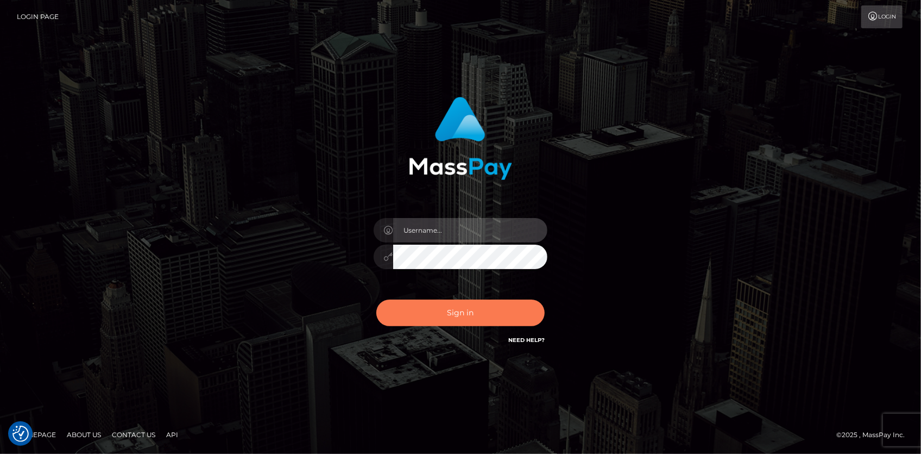
type input "[PERSON_NAME]"
click at [451, 310] on button "Sign in" at bounding box center [460, 312] width 168 height 27
type input "Eduard Gavrilescu"
click at [440, 311] on button "Sign in" at bounding box center [460, 312] width 168 height 27
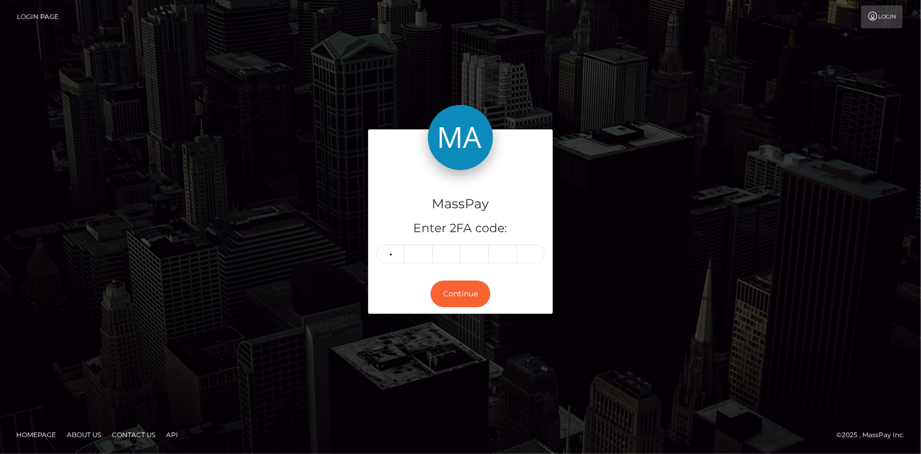
type input "1"
type input "8"
type input "9"
type input "1"
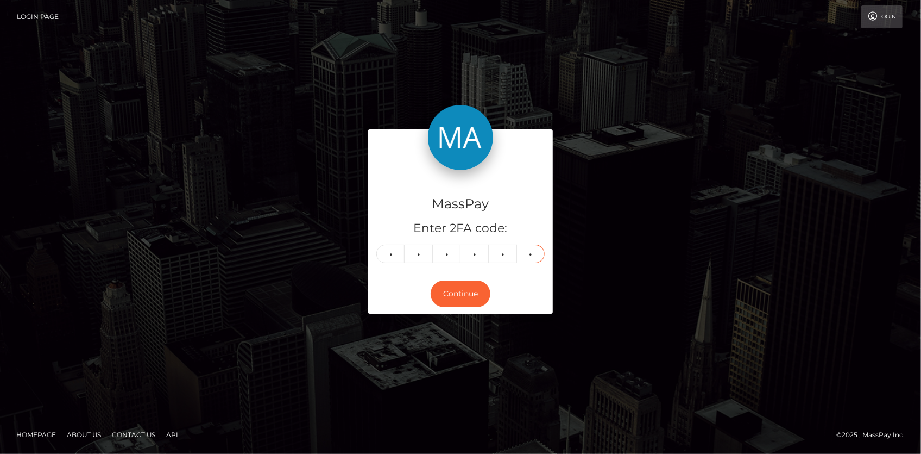
type input "6"
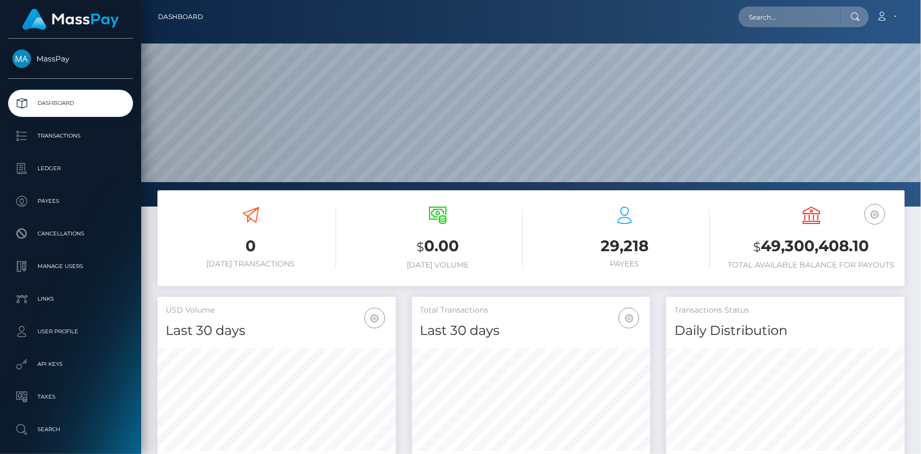
scroll to position [192, 238]
click at [781, 23] on input "text" at bounding box center [790, 17] width 102 height 21
paste input "2737ac63-a29e-11f0-bd75-060e06e9f077"
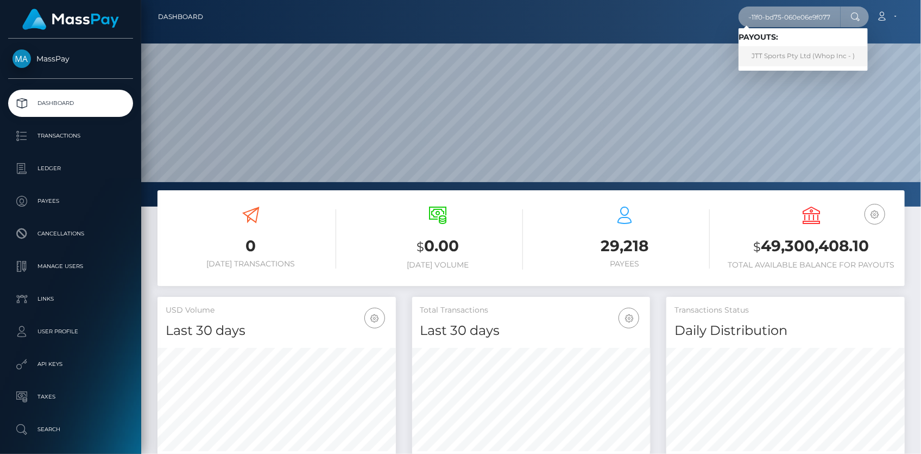
type input "2737ac63-a29e-11f0-bd75-060e06e9f077"
click at [775, 53] on link "JTT Sports Pty Ltd (Whop Inc - )" at bounding box center [803, 56] width 129 height 20
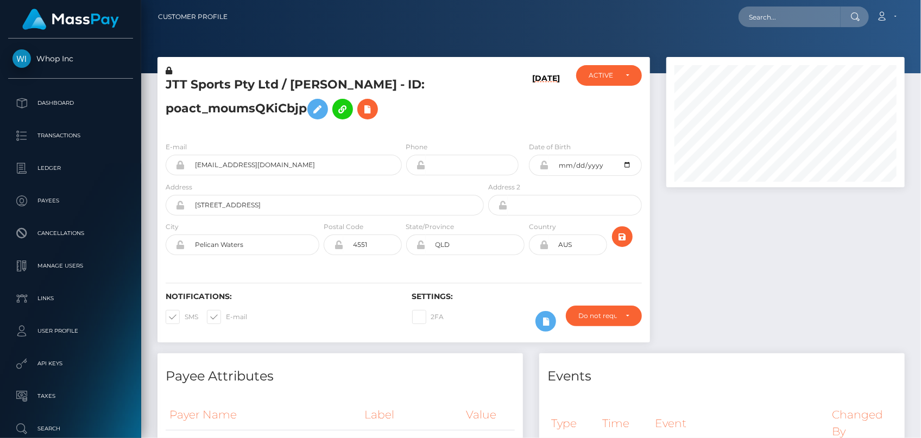
scroll to position [130, 238]
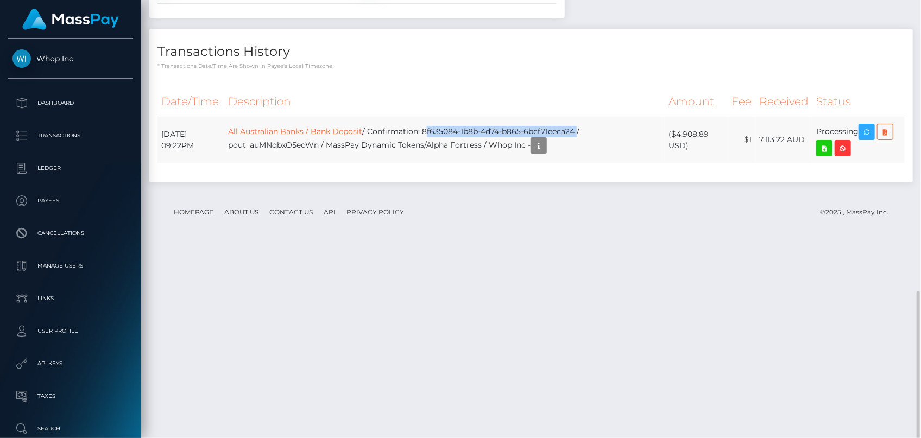
drag, startPoint x: 439, startPoint y: 337, endPoint x: 594, endPoint y: 337, distance: 154.3
click at [594, 163] on td "All Australian Banks / Bank Deposit / Confirmation: 8f635084-1b8b-4d74-b865-6bc…" at bounding box center [444, 140] width 441 height 46
copy td "8f635084-1b8b-4d74-b865-6bcf71eeca24"
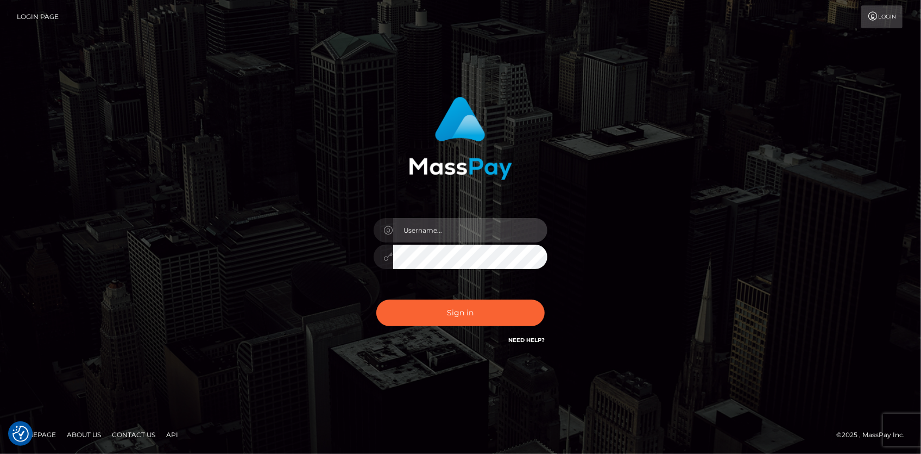
type input "Eduard Gavrilescu"
click at [445, 330] on div "Sign in Need Help?" at bounding box center [461, 317] width 190 height 48
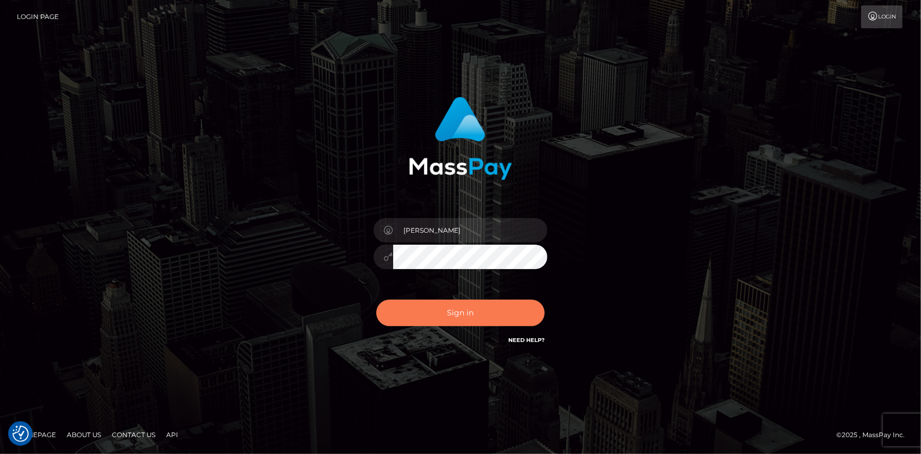
click at [445, 321] on button "Sign in" at bounding box center [460, 312] width 168 height 27
type input "[PERSON_NAME]"
click at [442, 313] on button "Sign in" at bounding box center [460, 312] width 168 height 27
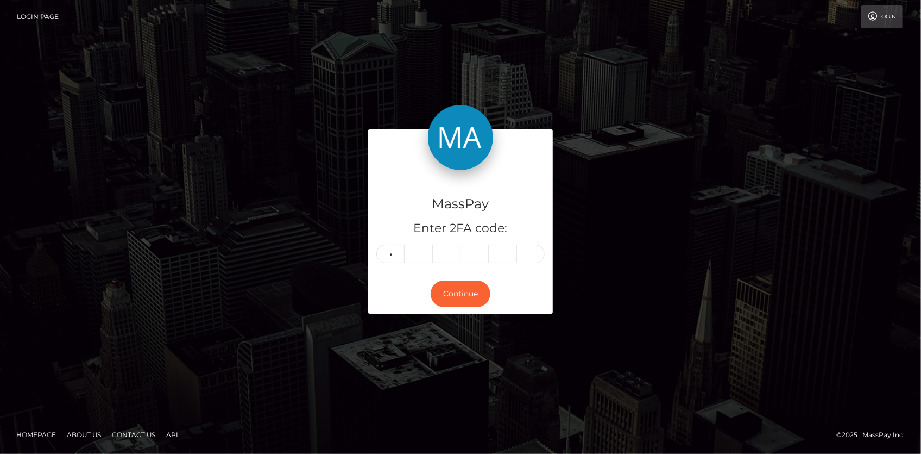
type input "3"
type input "4"
type input "9"
type input "1"
type input "4"
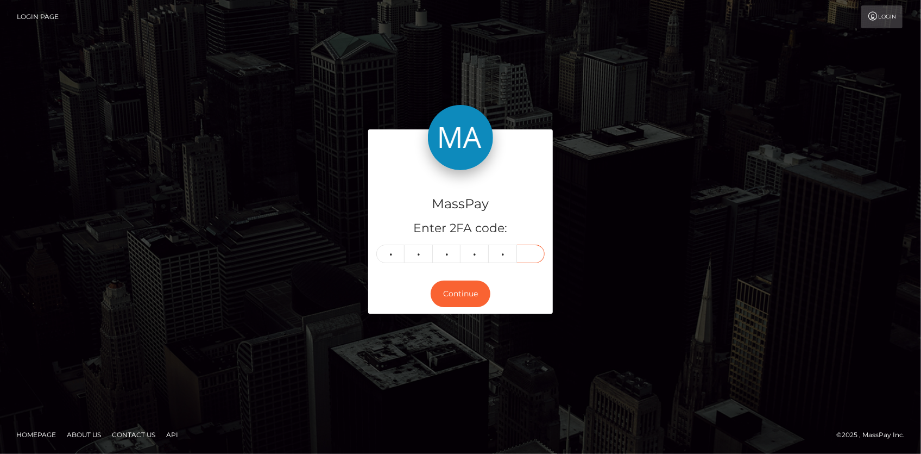
type input "6"
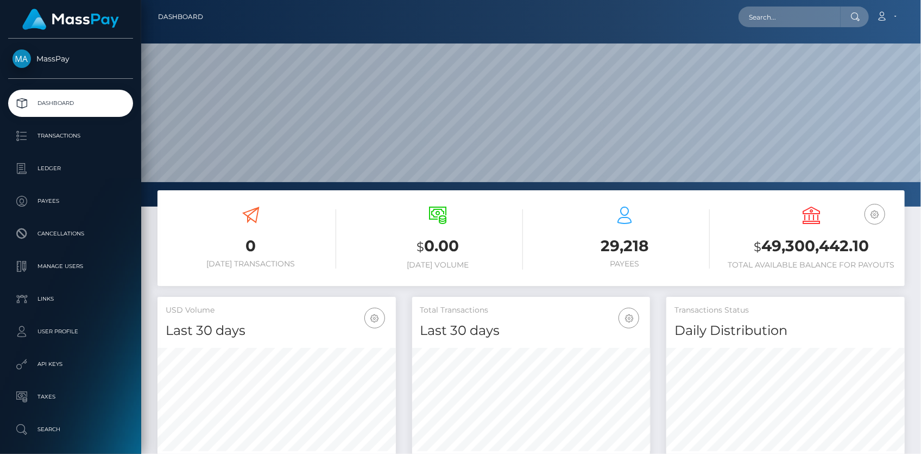
scroll to position [192, 238]
click at [762, 21] on input "text" at bounding box center [790, 17] width 102 height 21
paste input "78074545"
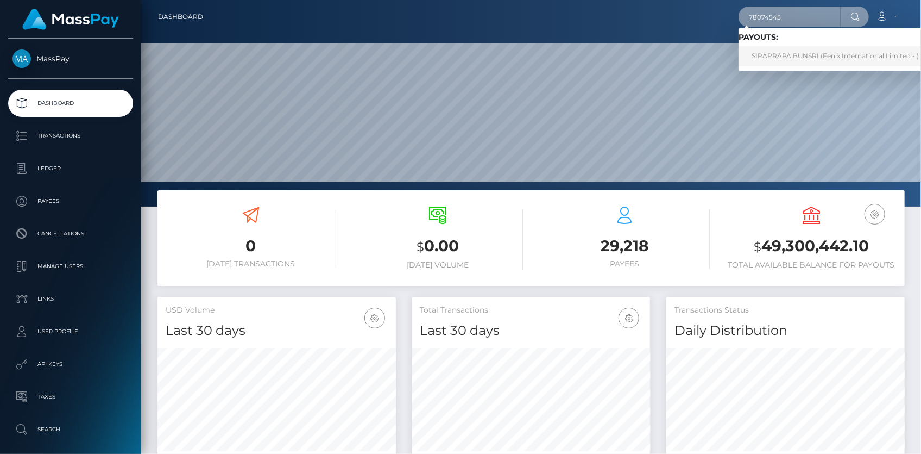
type input "78074545"
click at [771, 52] on link "SIRAPRAPA BUNSRI (Fenix International Limited - )" at bounding box center [835, 56] width 193 height 20
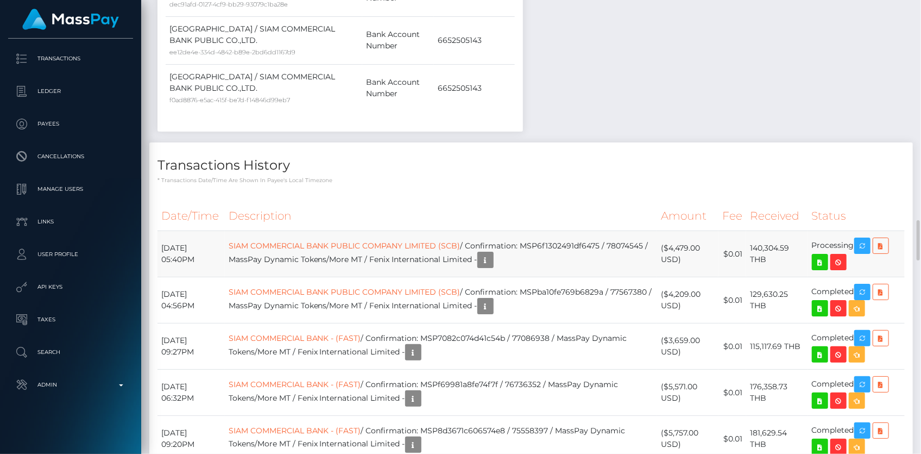
scroll to position [130, 238]
click at [552, 231] on td "SIAM COMMERCIAL BANK PUBLIC COMPANY LIMITED (SCB) / Confirmation: MSP6f1302491d…" at bounding box center [441, 254] width 432 height 46
copy td "MSP6f1302491df6475"
click at [860, 239] on icon "button" at bounding box center [862, 246] width 13 height 14
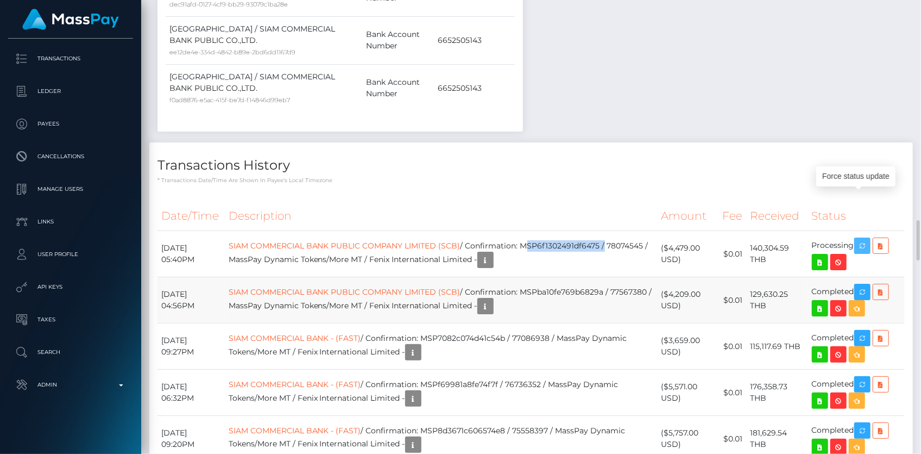
copy td "MSP6f1302491df6475"
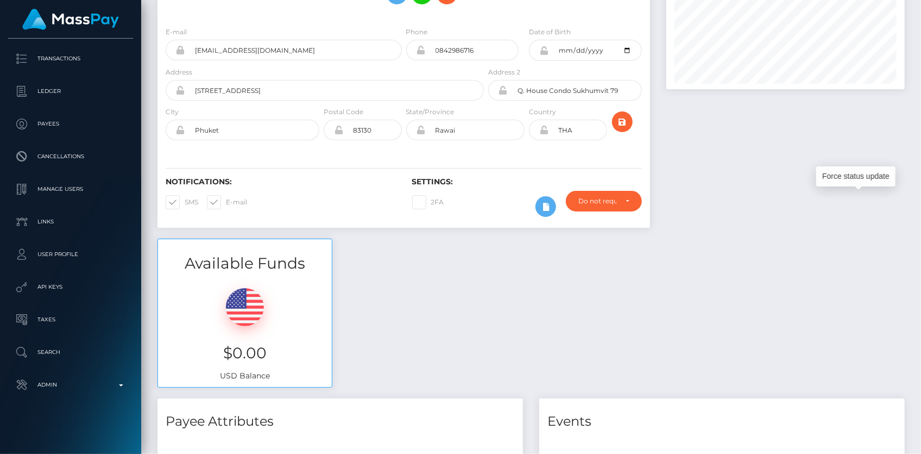
scroll to position [0, 0]
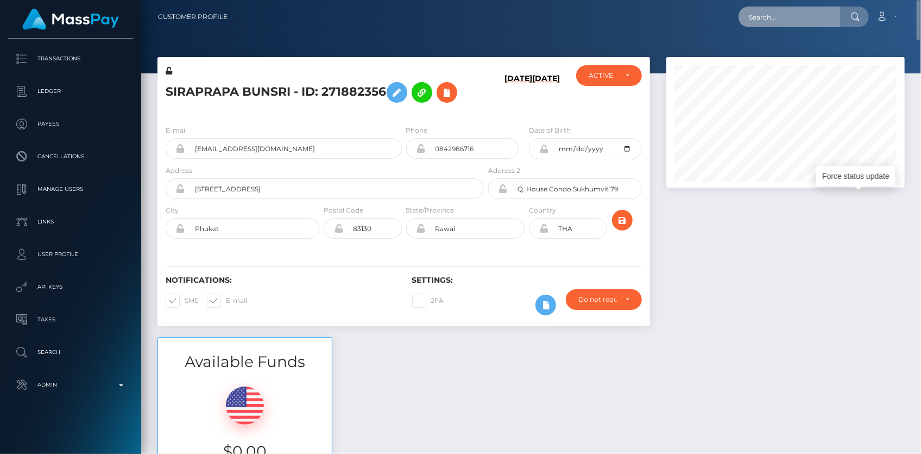
click at [783, 22] on input "text" at bounding box center [790, 17] width 102 height 21
paste input "noelleeaston@gmail.com"
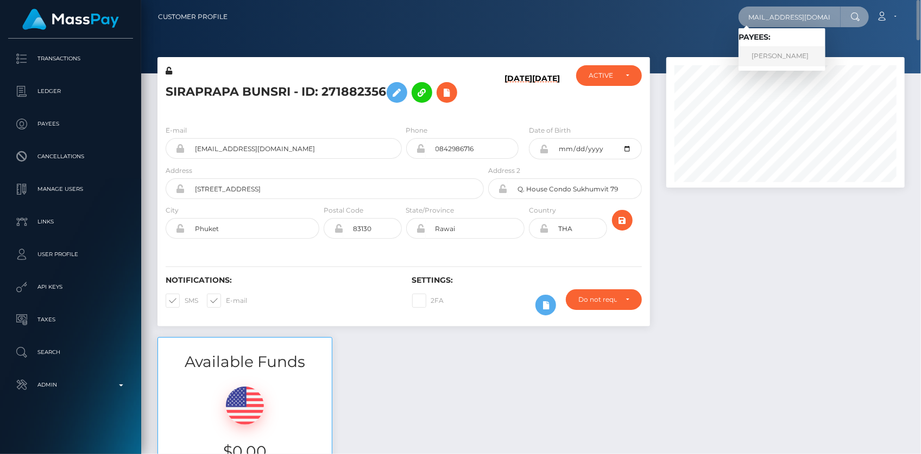
type input "noelleeaston@gmail.com"
click at [774, 51] on link "Mattison Lee" at bounding box center [782, 56] width 87 height 20
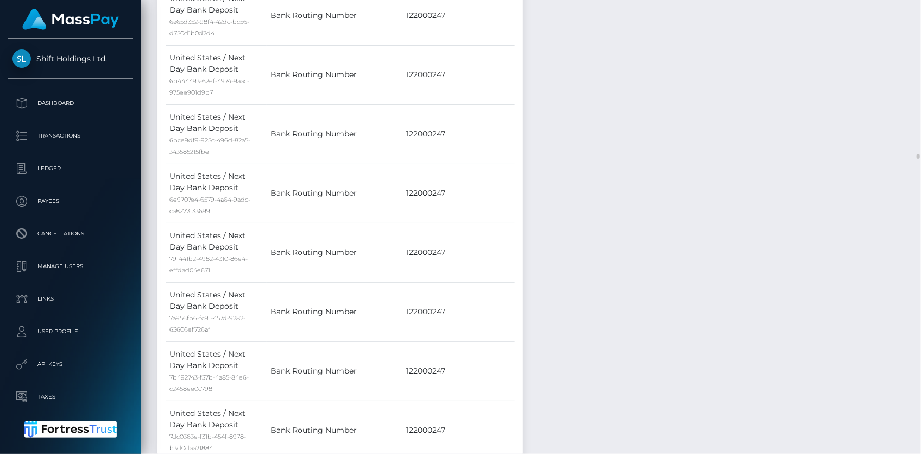
scroll to position [5185, 0]
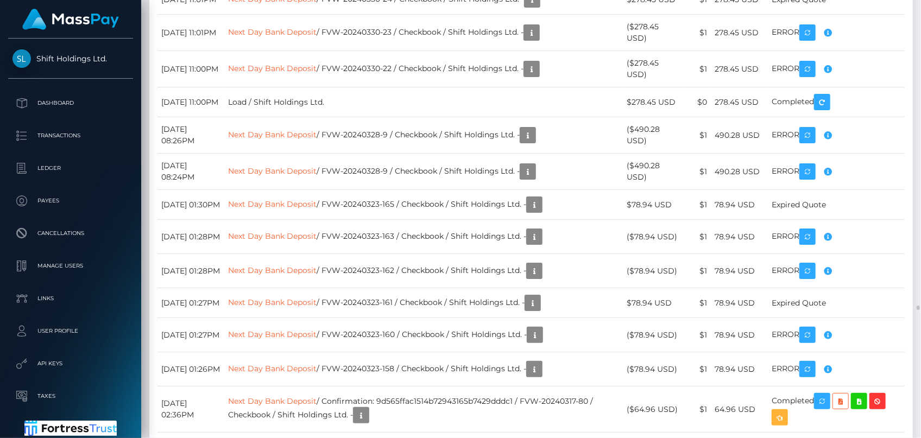
scroll to position [28758, 0]
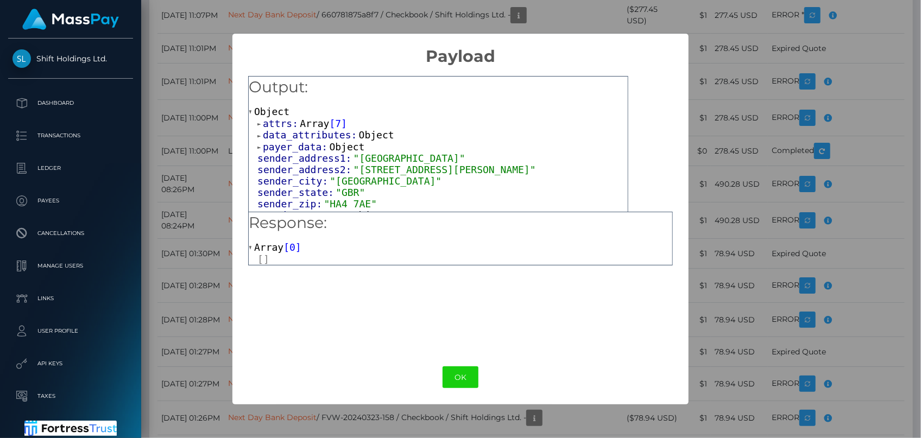
click at [308, 121] on span "Array" at bounding box center [314, 123] width 29 height 11
